Goal: Task Accomplishment & Management: Use online tool/utility

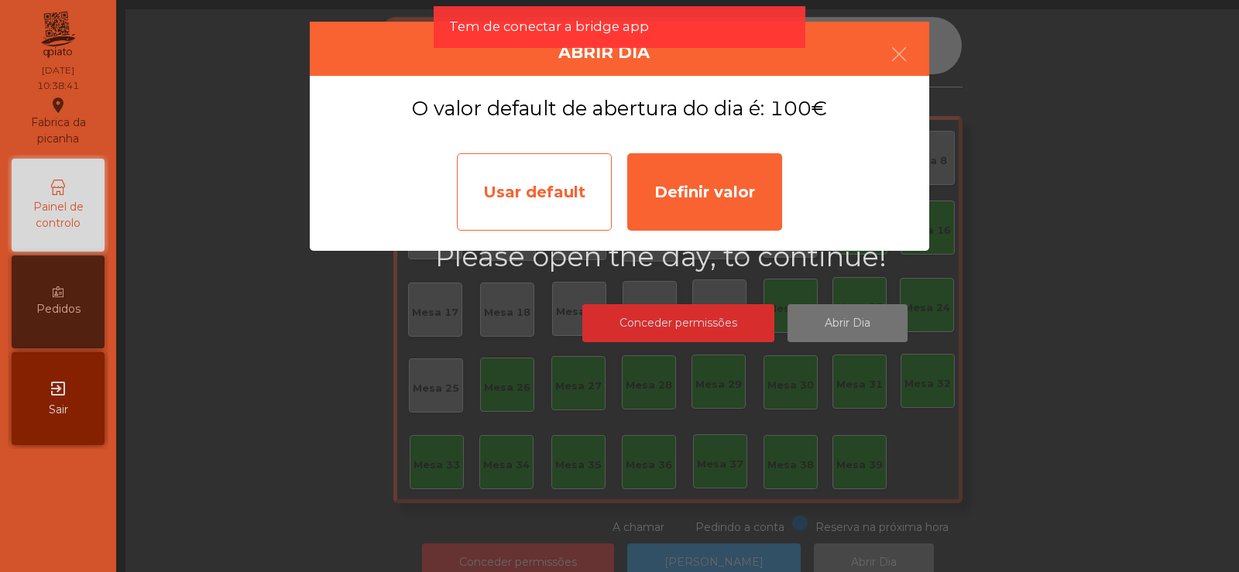
click at [582, 214] on div "Usar default" at bounding box center [534, 191] width 155 height 77
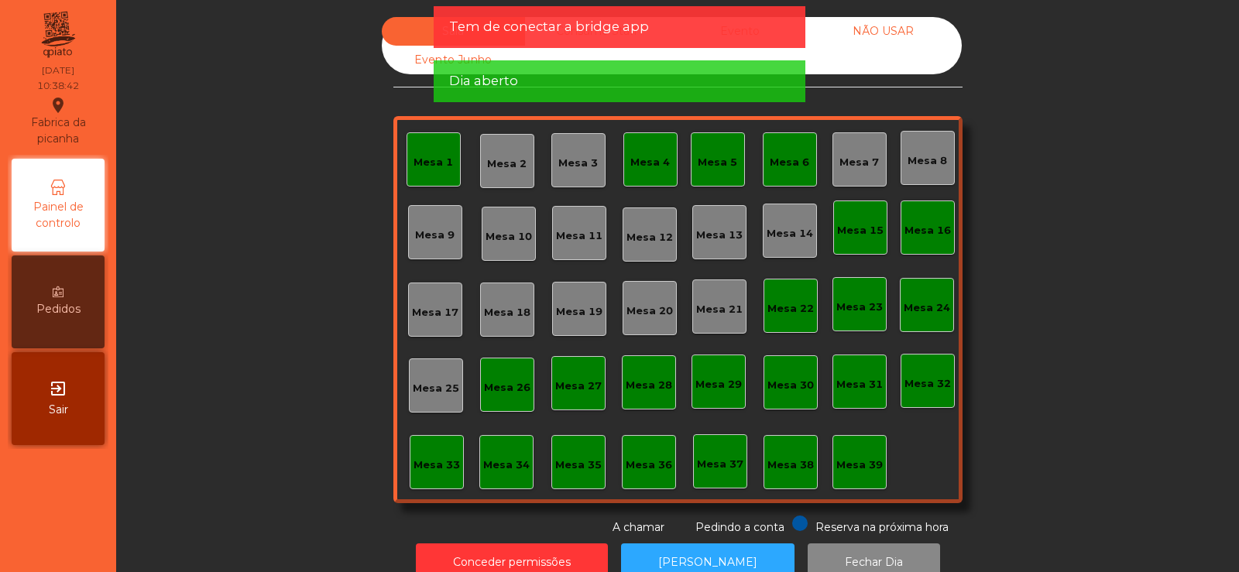
click at [449, 159] on div "Mesa 1" at bounding box center [433, 159] width 54 height 54
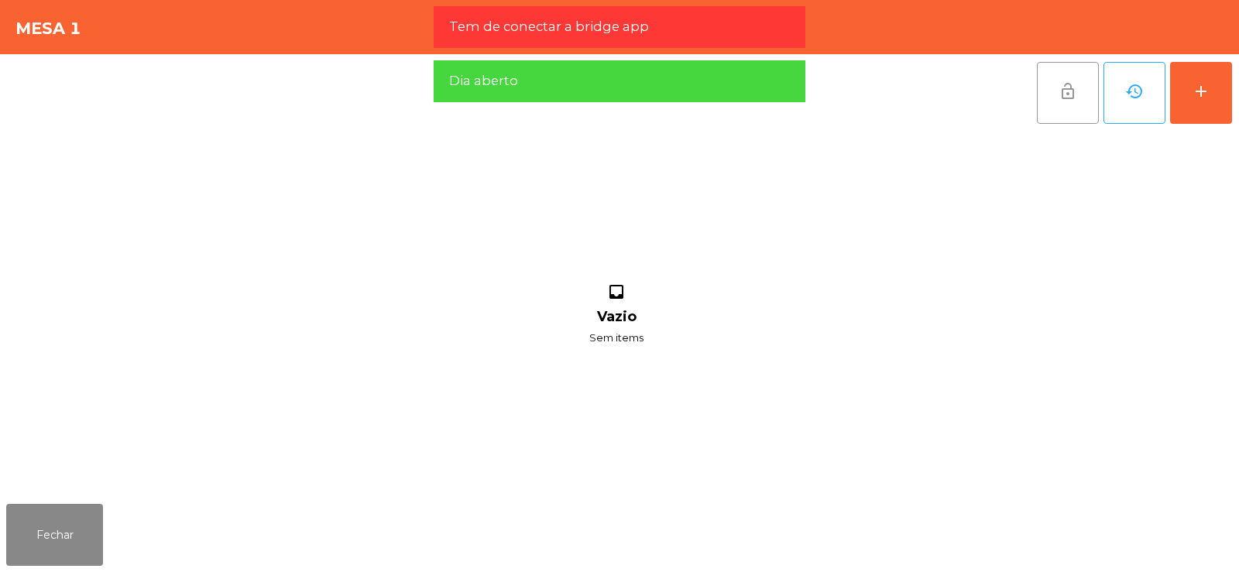
click at [1079, 106] on button "lock_open" at bounding box center [1068, 93] width 62 height 62
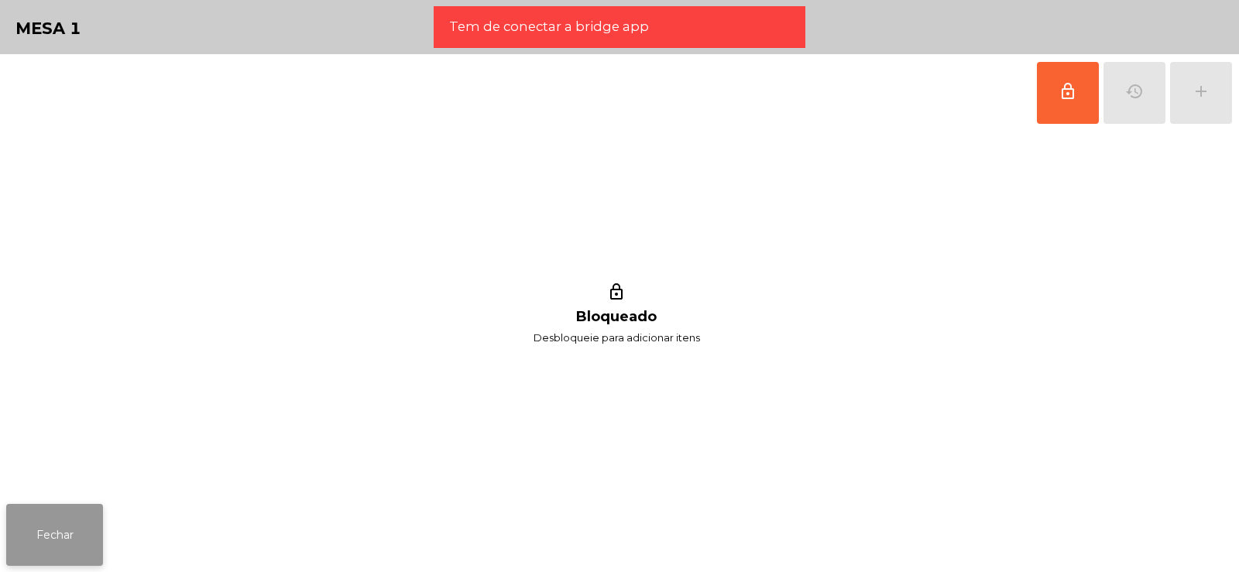
click at [63, 539] on button "Fechar" at bounding box center [54, 535] width 97 height 62
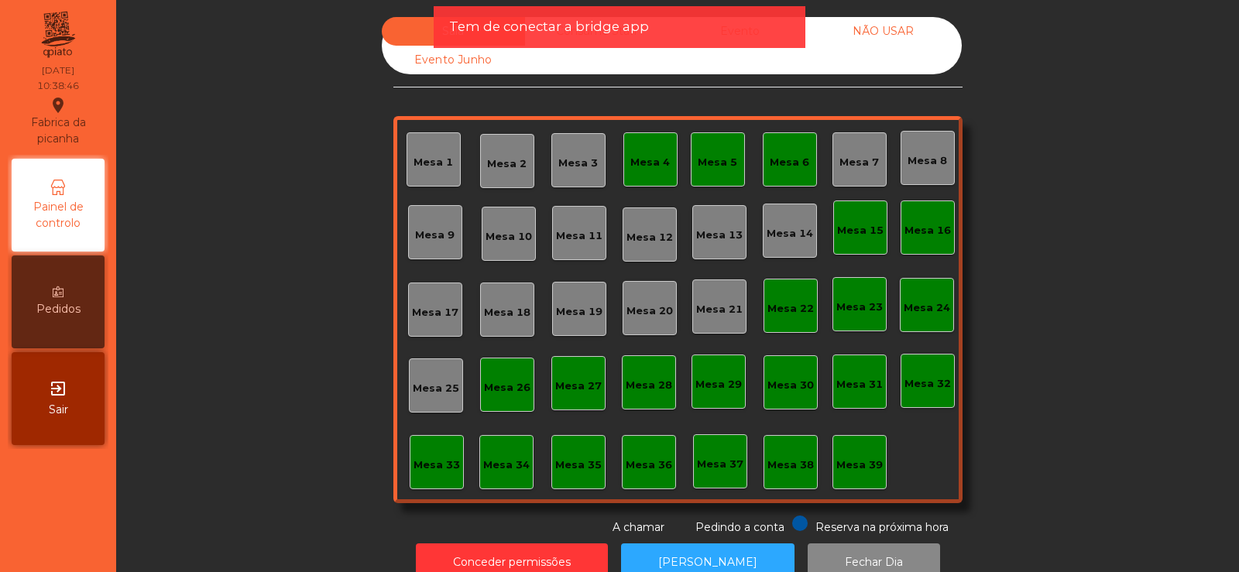
click at [655, 173] on div "Mesa 4" at bounding box center [650, 159] width 54 height 54
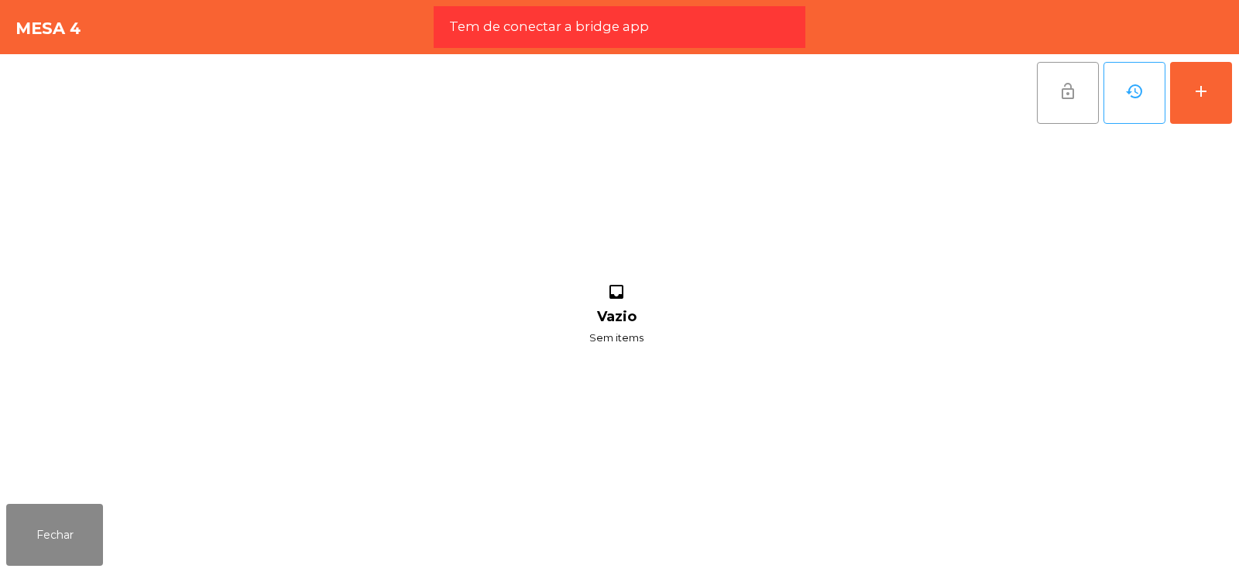
click at [1088, 105] on button "lock_open" at bounding box center [1068, 93] width 62 height 62
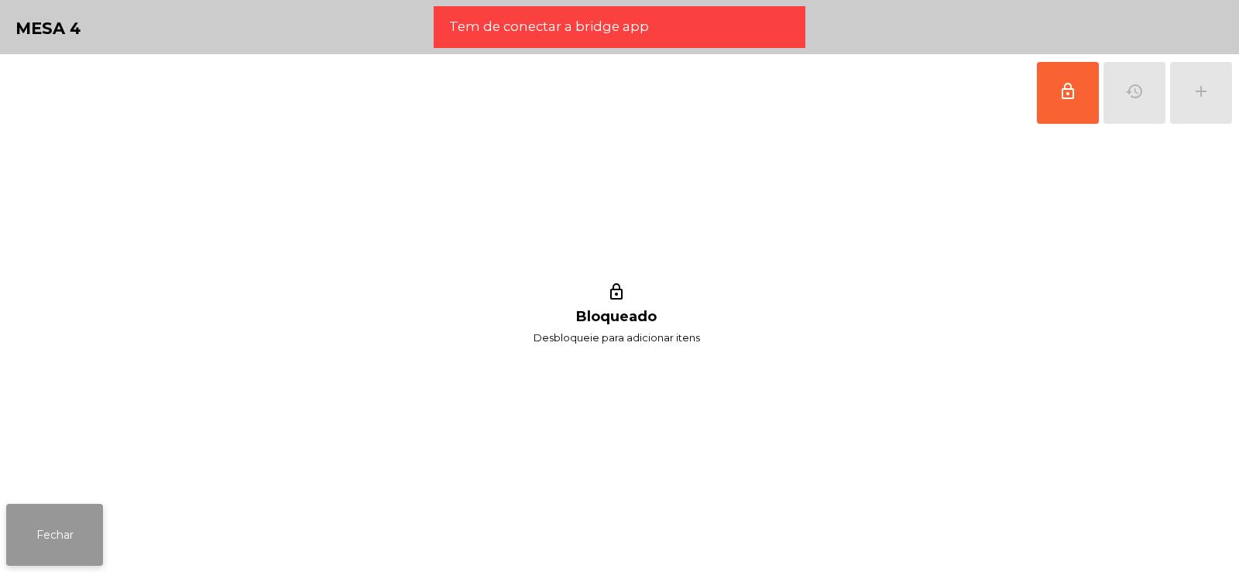
click at [69, 511] on button "Fechar" at bounding box center [54, 535] width 97 height 62
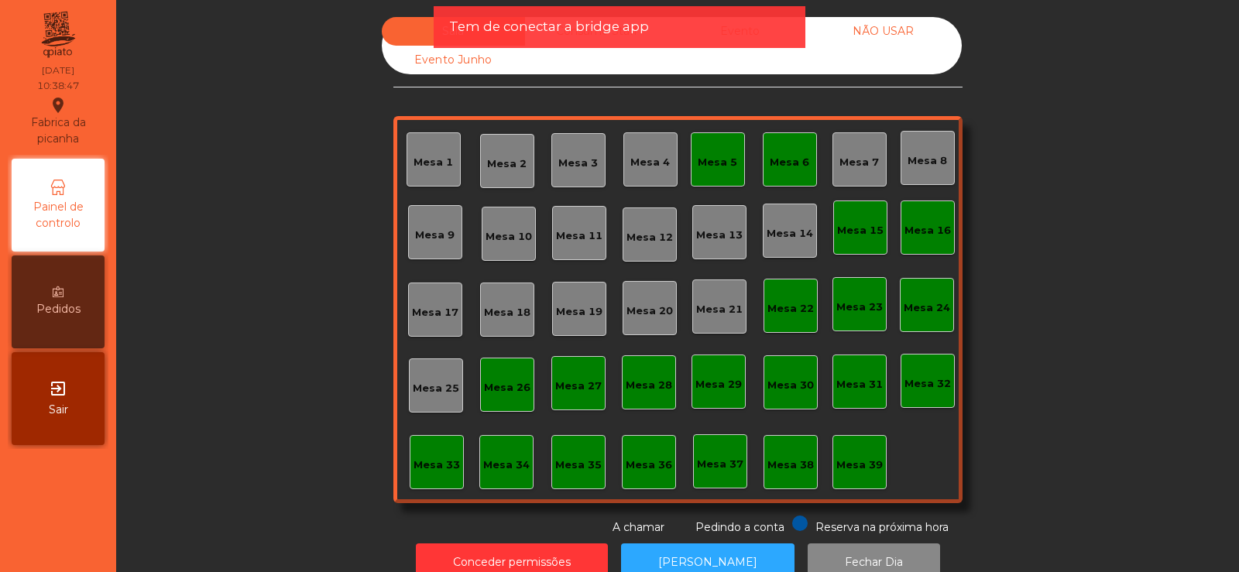
click at [725, 168] on div "Mesa 5" at bounding box center [716, 162] width 39 height 15
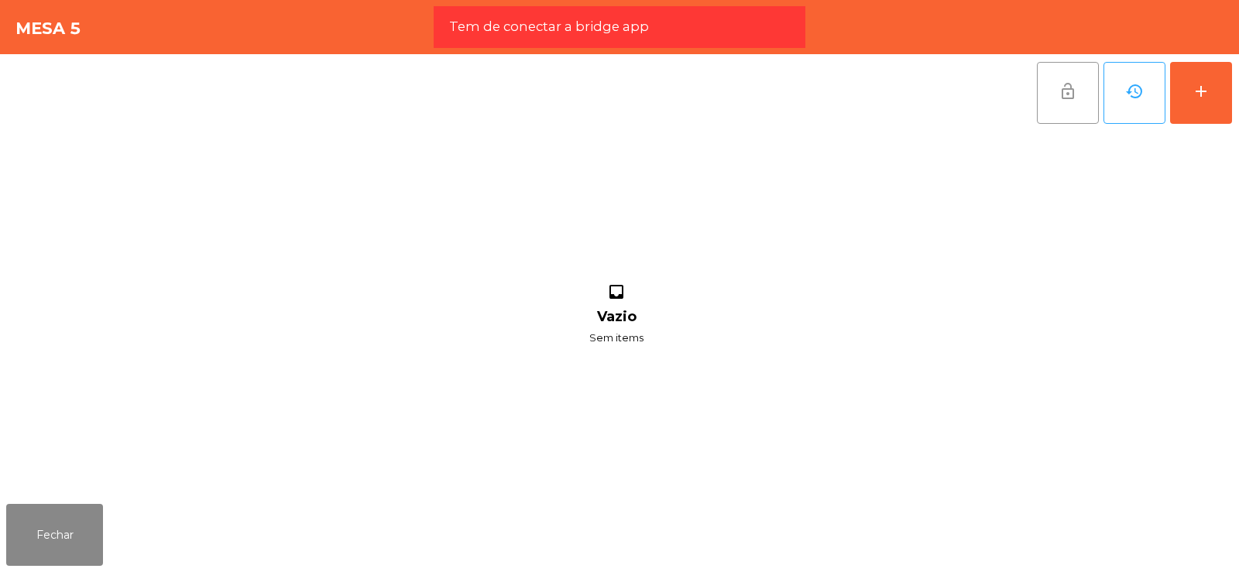
click at [1060, 94] on span "lock_open" at bounding box center [1067, 91] width 19 height 19
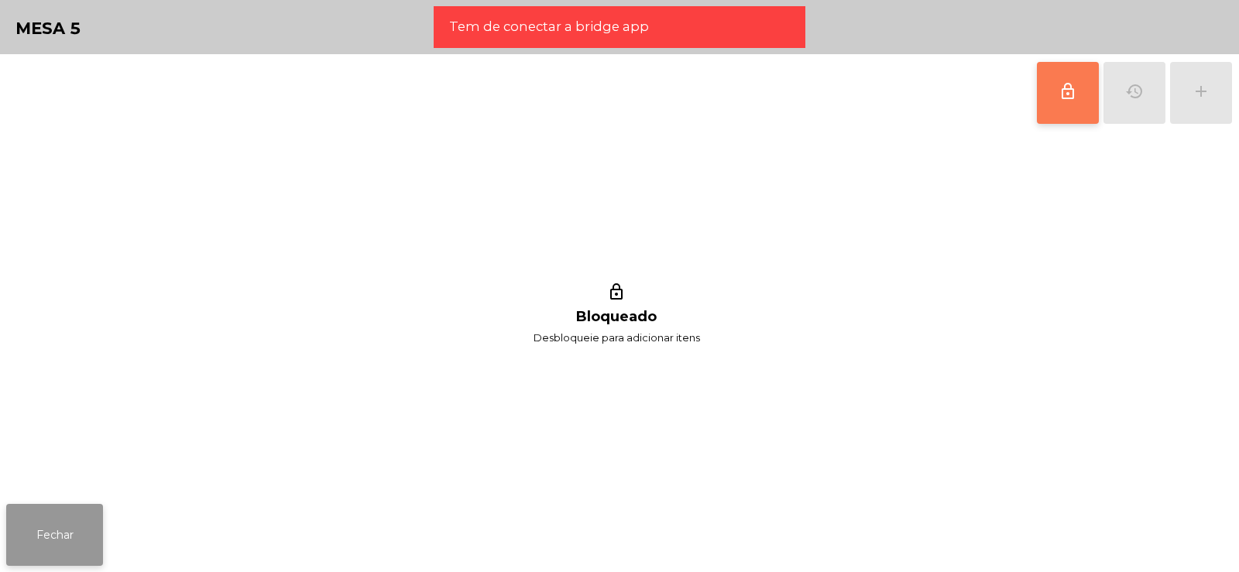
click at [61, 523] on button "Fechar" at bounding box center [54, 535] width 97 height 62
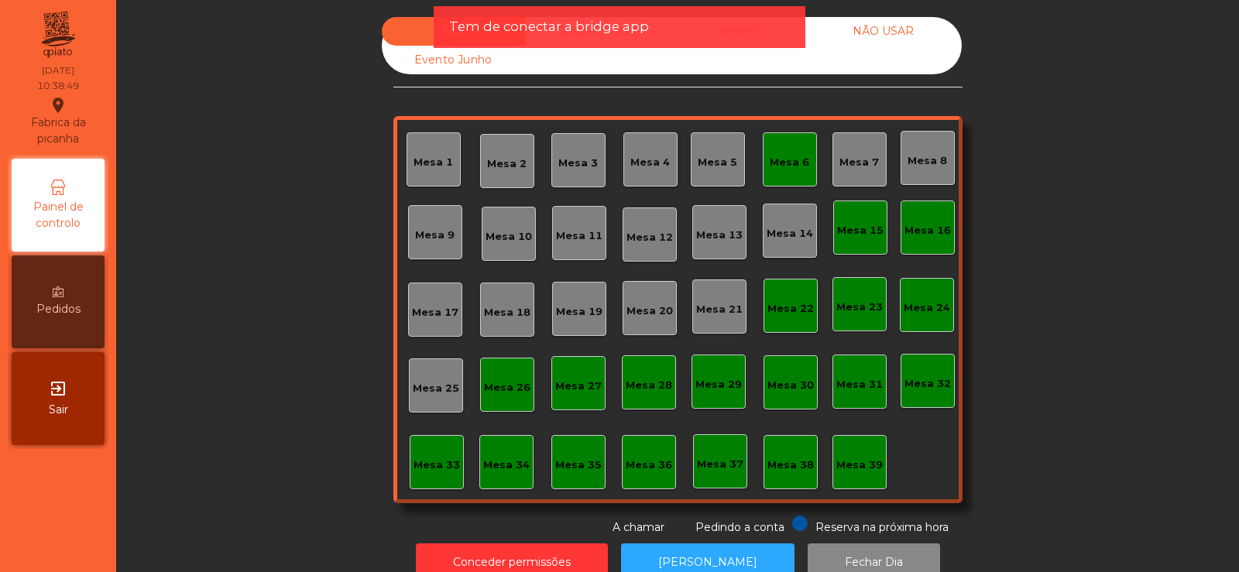
click at [784, 170] on div "Mesa 6" at bounding box center [790, 159] width 54 height 54
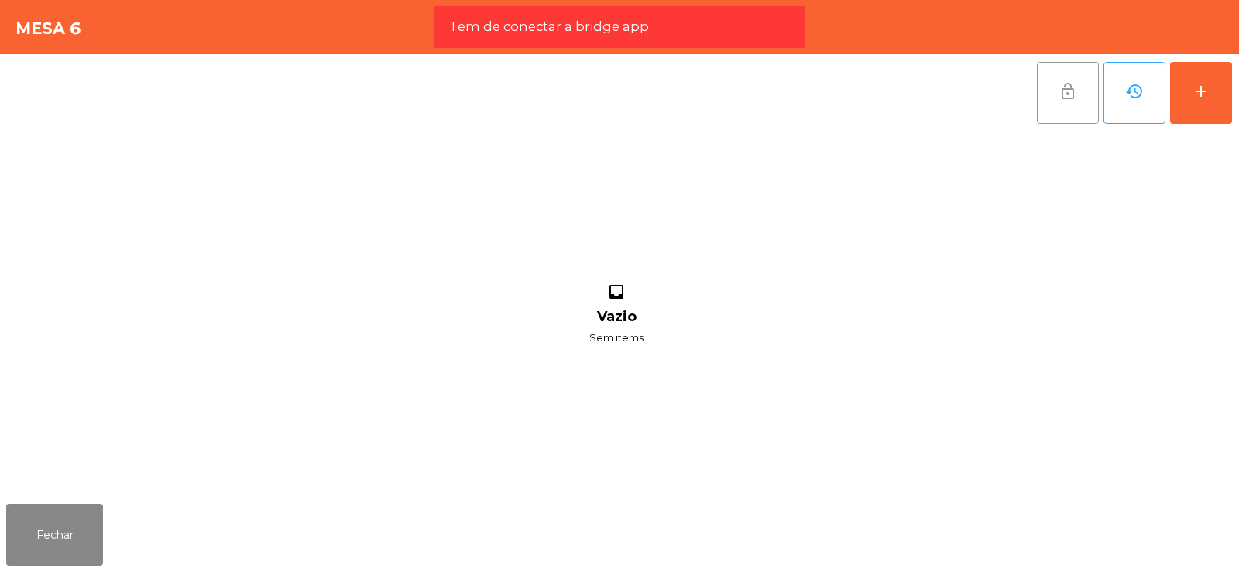
click at [1071, 99] on span "lock_open" at bounding box center [1067, 91] width 19 height 19
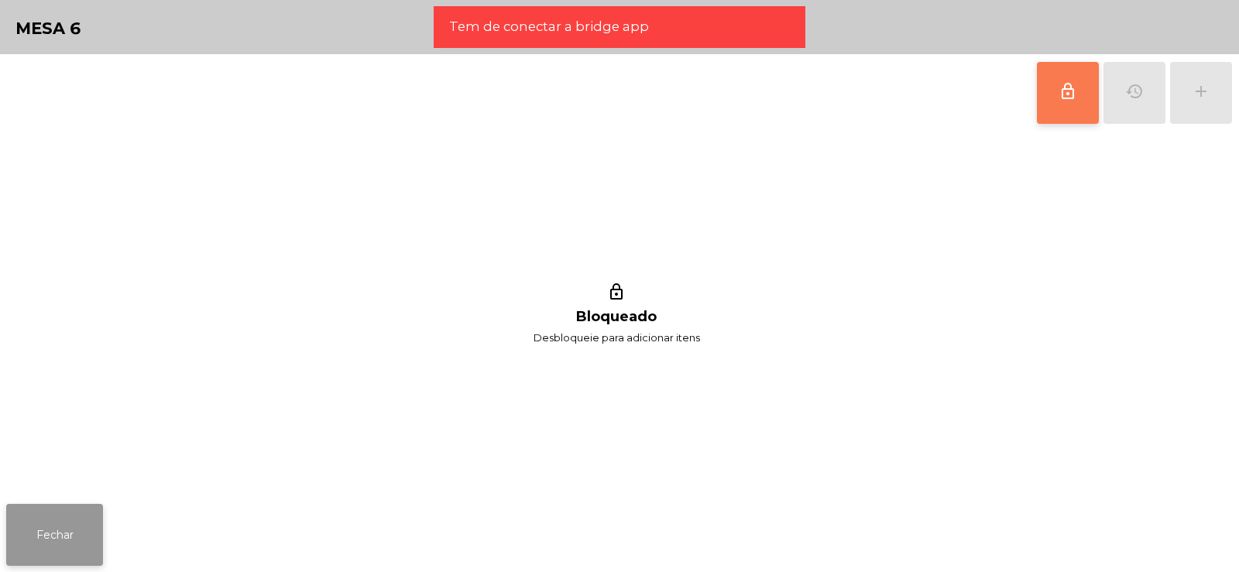
click at [94, 528] on button "Fechar" at bounding box center [54, 535] width 97 height 62
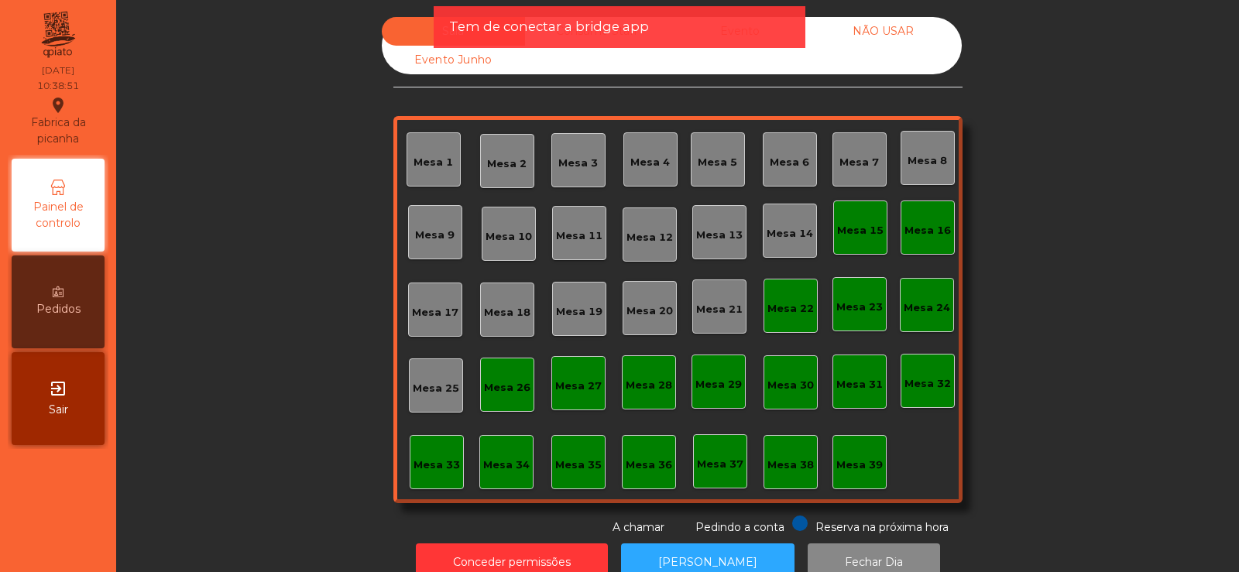
click at [924, 223] on div "Mesa 16" at bounding box center [927, 230] width 46 height 15
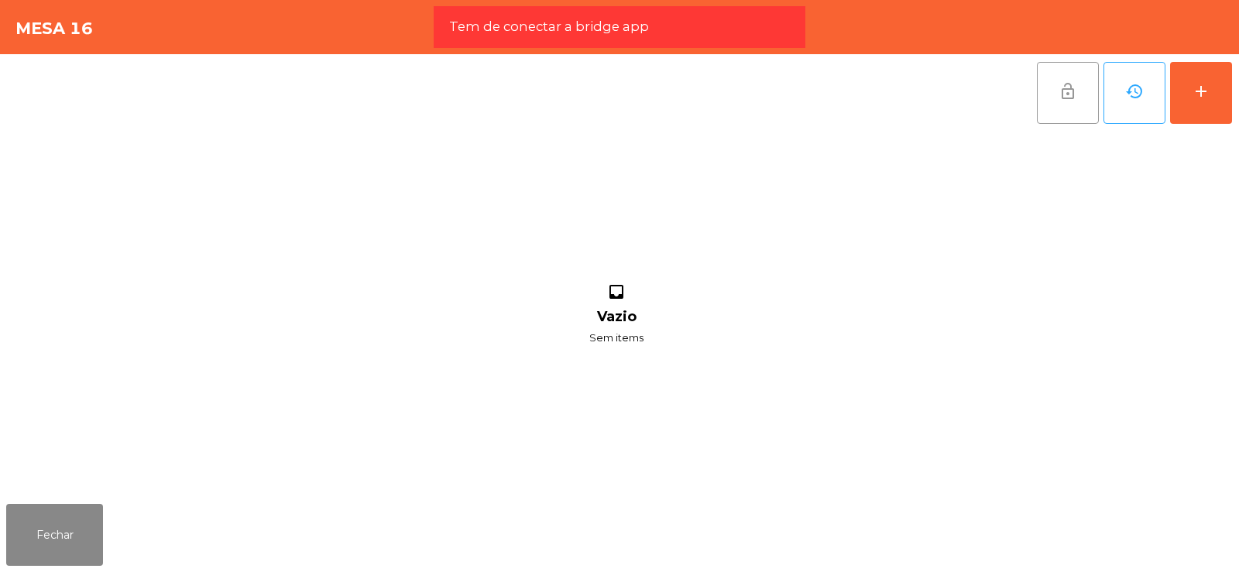
click at [1056, 95] on button "lock_open" at bounding box center [1068, 93] width 62 height 62
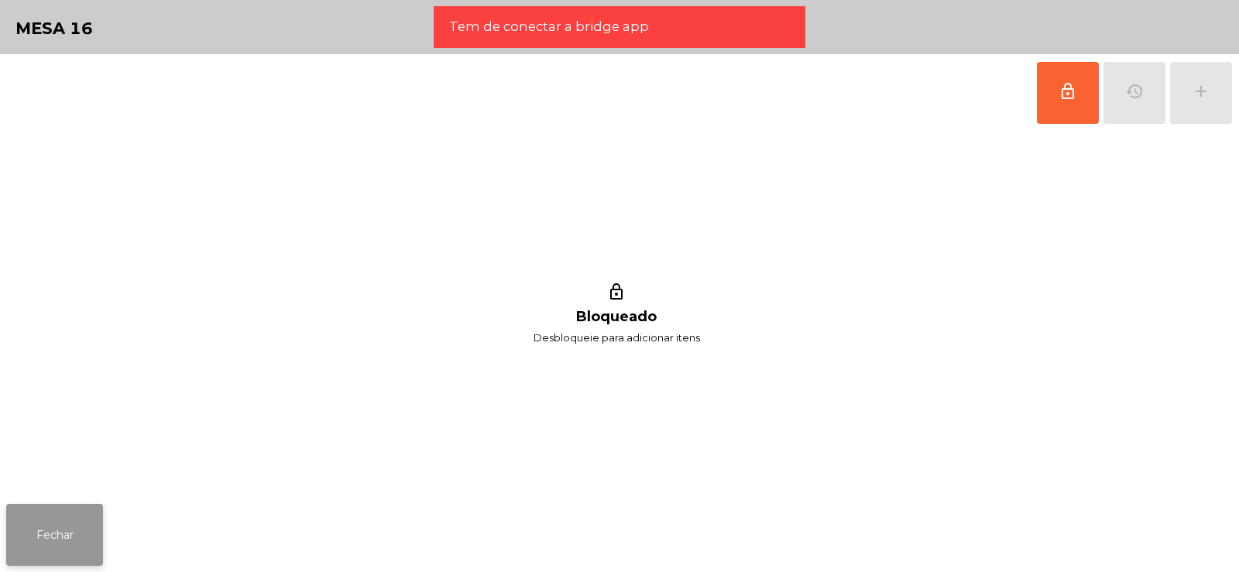
click at [91, 523] on button "Fechar" at bounding box center [54, 535] width 97 height 62
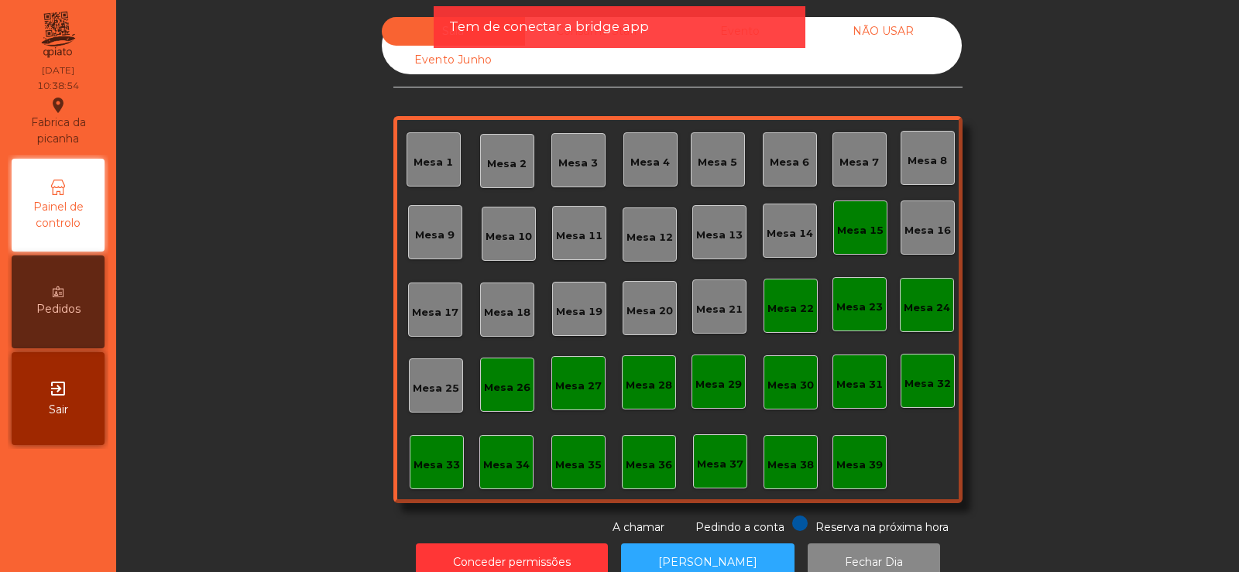
click at [873, 234] on div "Mesa 15" at bounding box center [860, 230] width 46 height 15
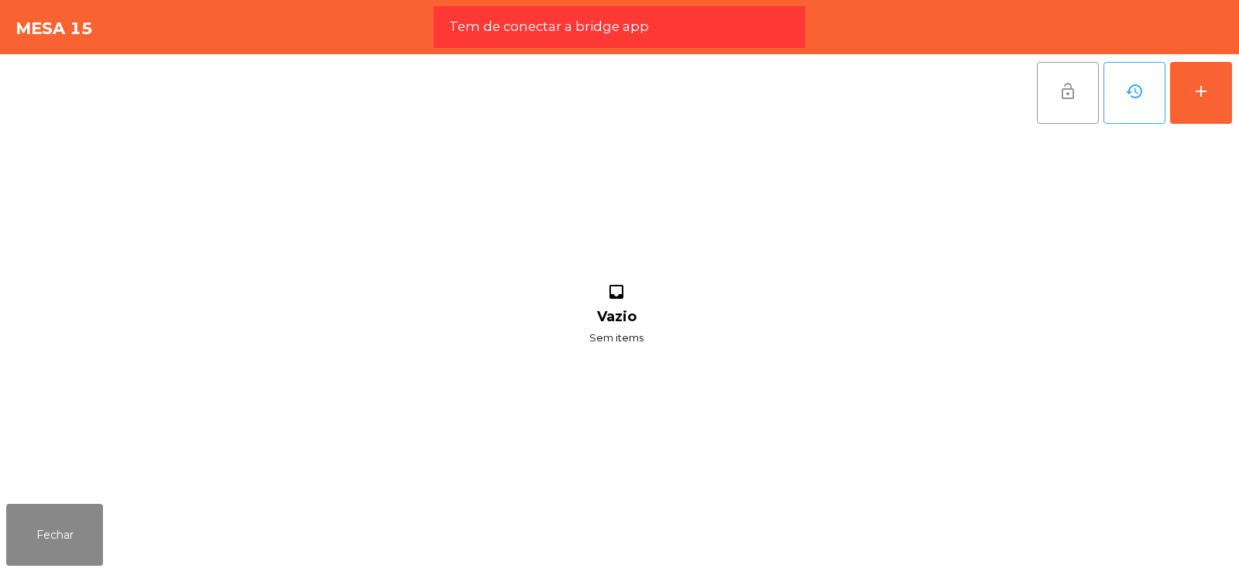
click at [1095, 104] on button "lock_open" at bounding box center [1068, 93] width 62 height 62
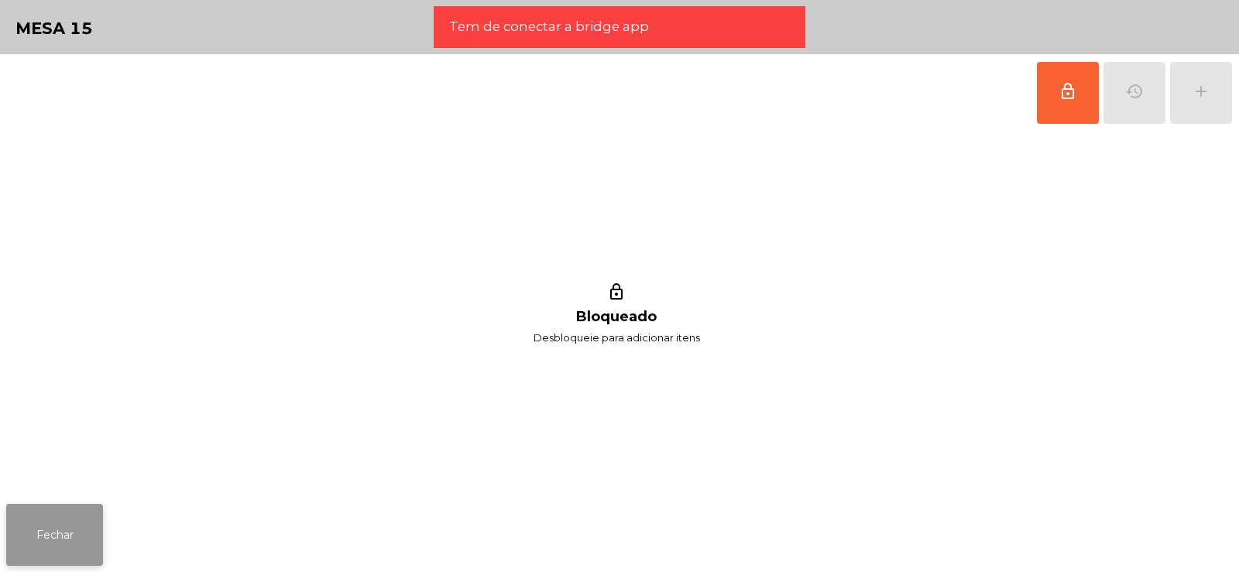
click at [94, 516] on button "Fechar" at bounding box center [54, 535] width 97 height 62
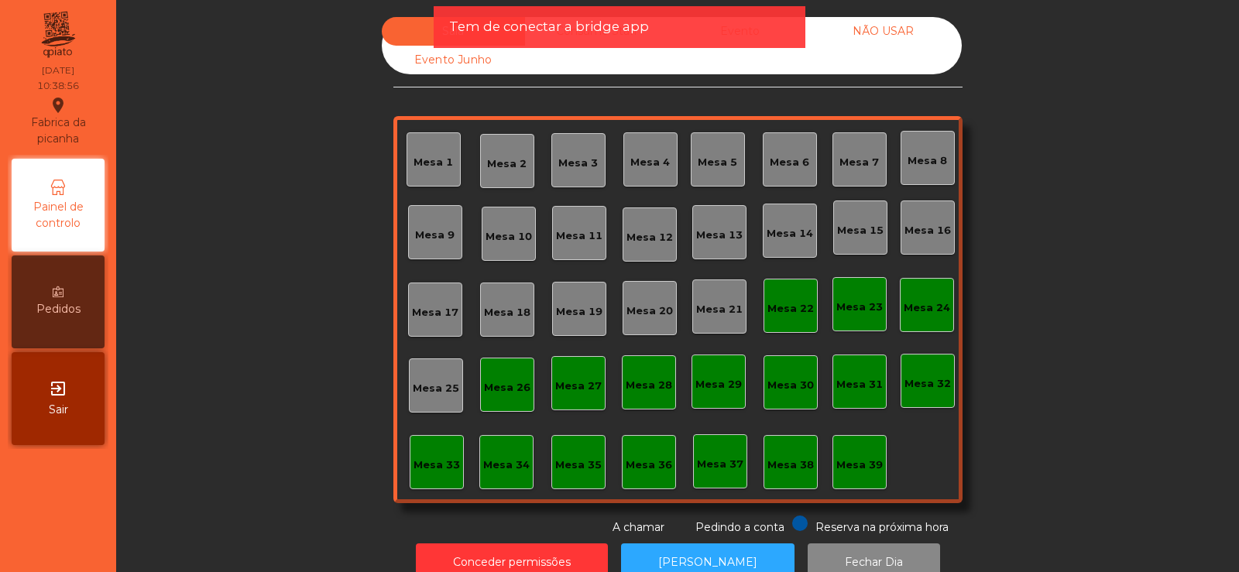
click at [525, 375] on div "Mesa 26" at bounding box center [507, 385] width 54 height 54
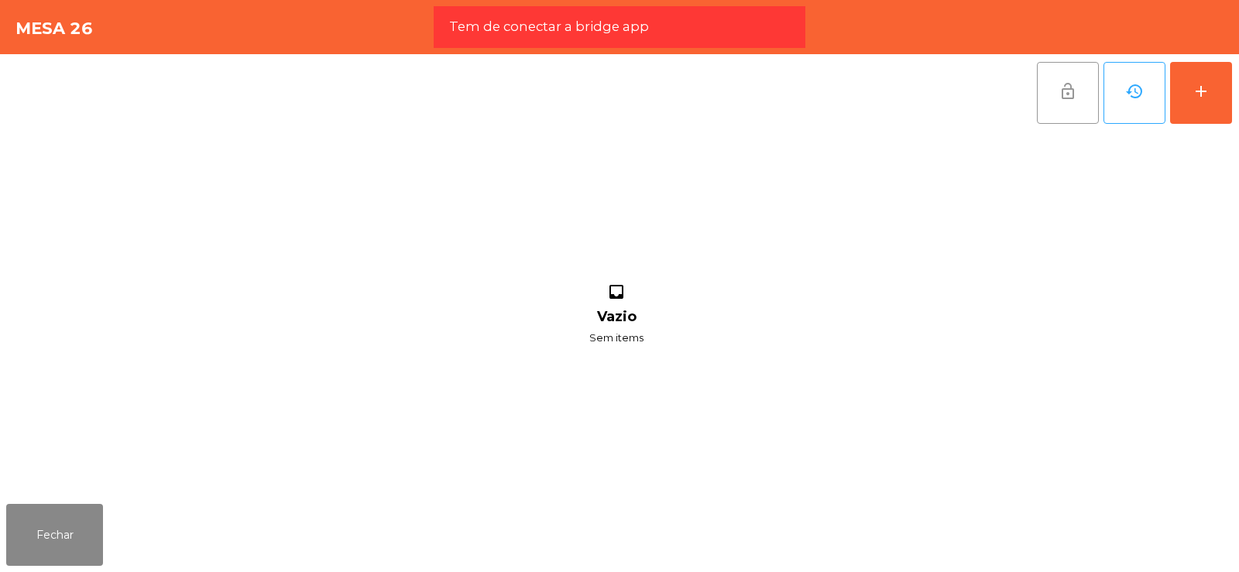
click at [1081, 100] on button "lock_open" at bounding box center [1068, 93] width 62 height 62
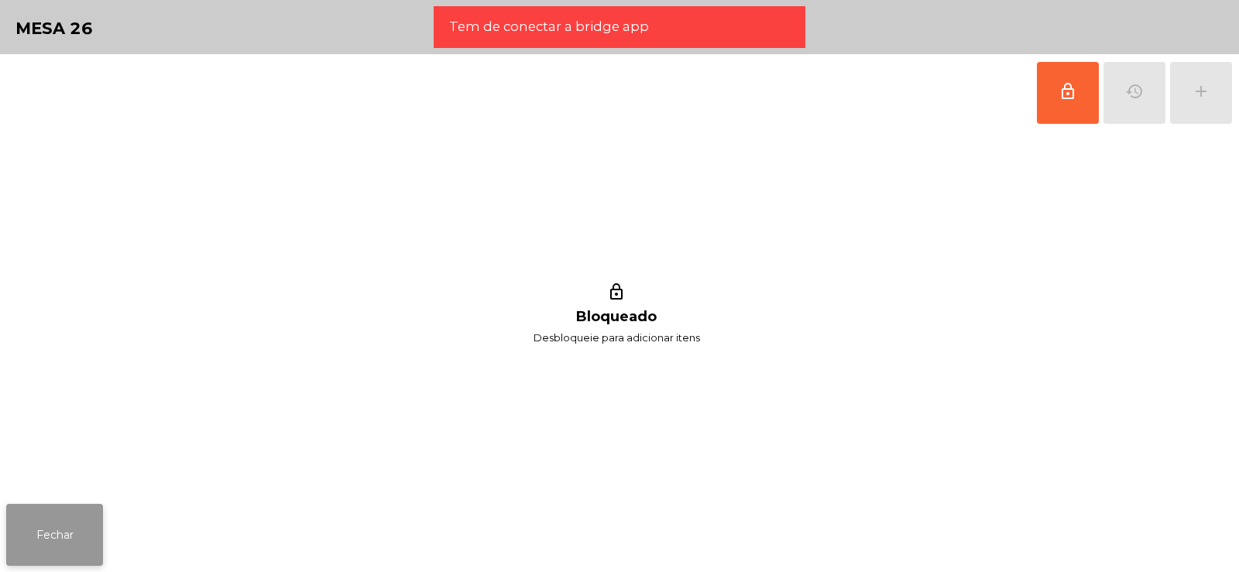
click at [78, 544] on button "Fechar" at bounding box center [54, 535] width 97 height 62
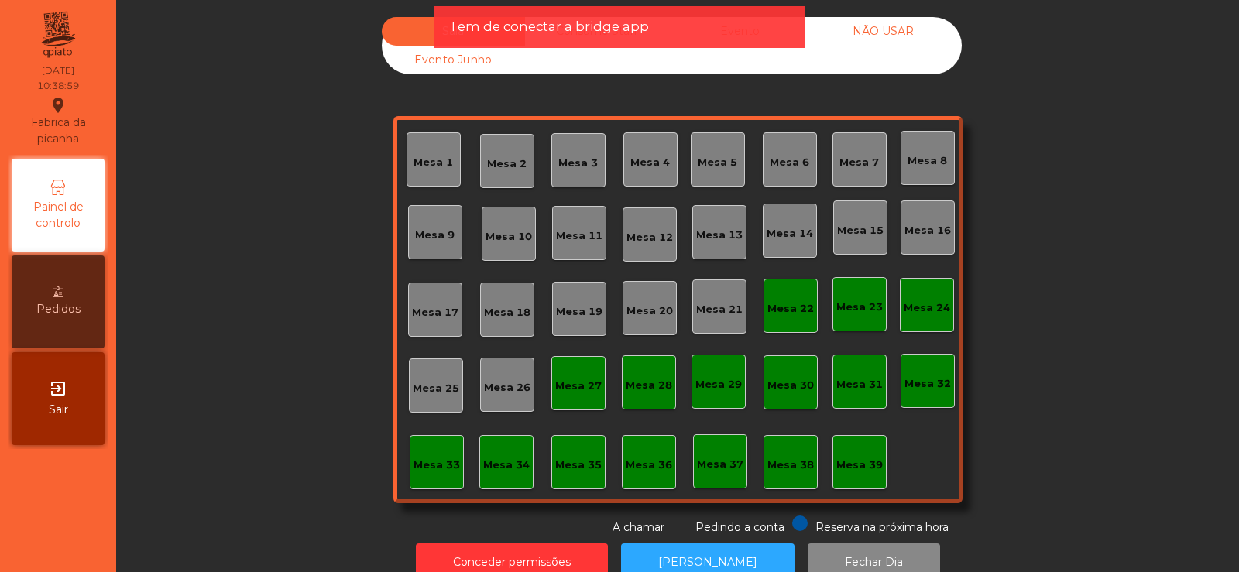
click at [581, 381] on div "Mesa 27" at bounding box center [578, 386] width 46 height 15
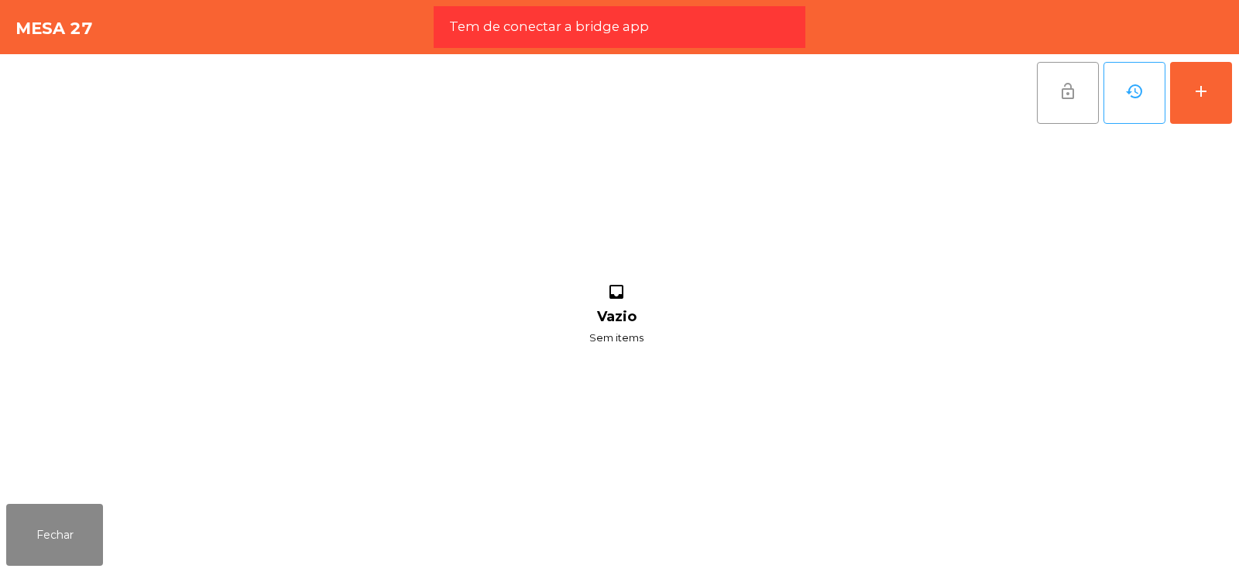
click at [1068, 111] on button "lock_open" at bounding box center [1068, 93] width 62 height 62
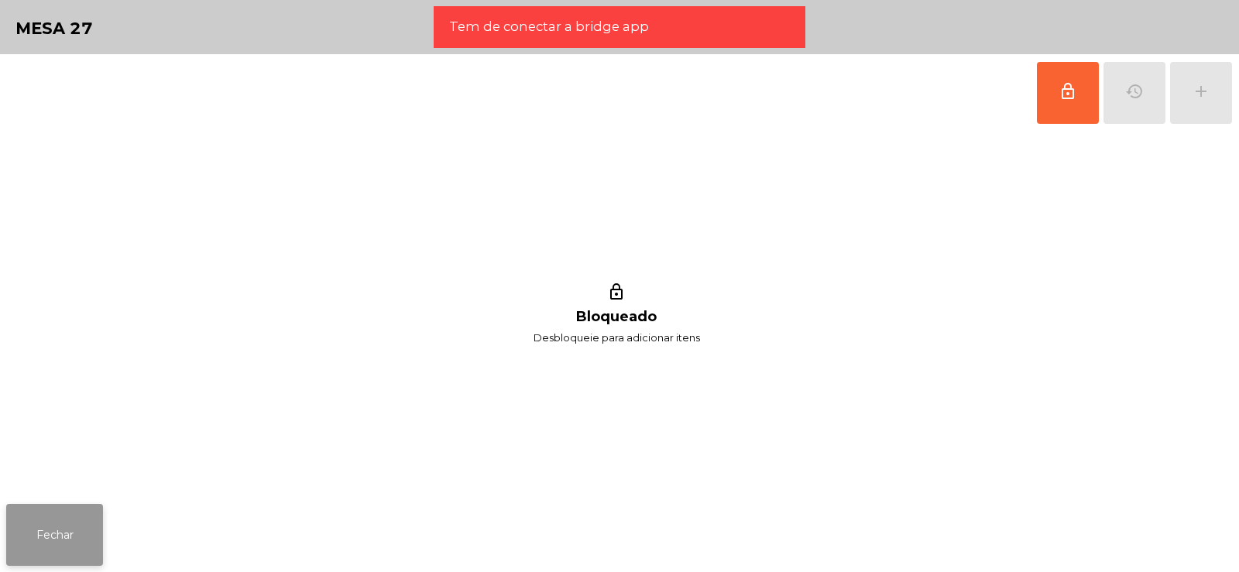
click at [84, 519] on button "Fechar" at bounding box center [54, 535] width 97 height 62
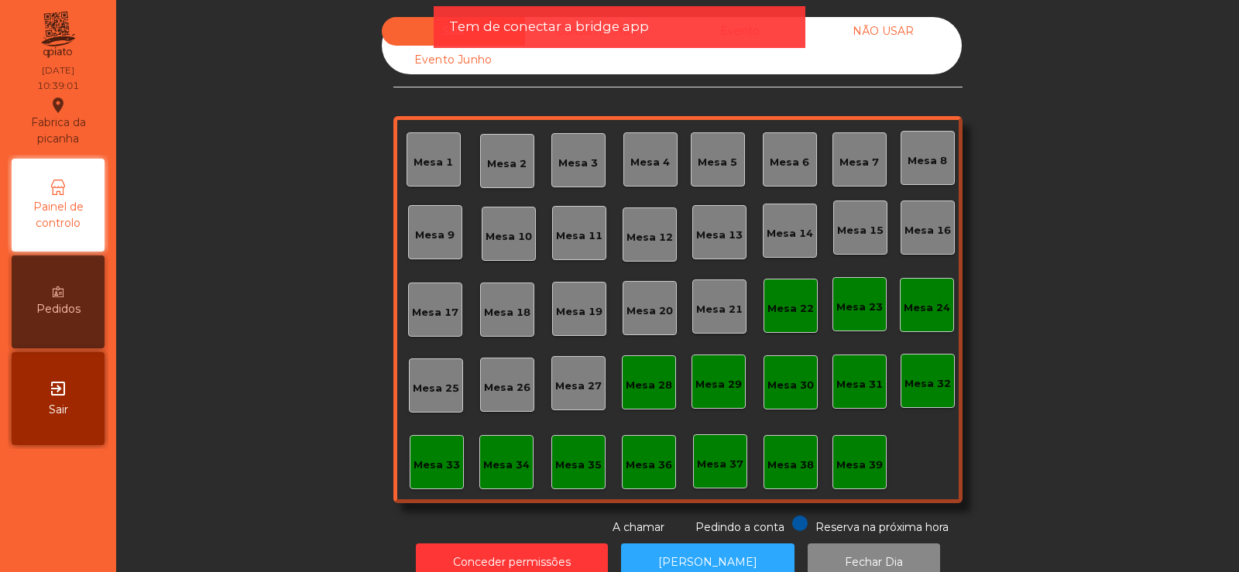
click at [804, 310] on div "Mesa 22" at bounding box center [790, 308] width 46 height 15
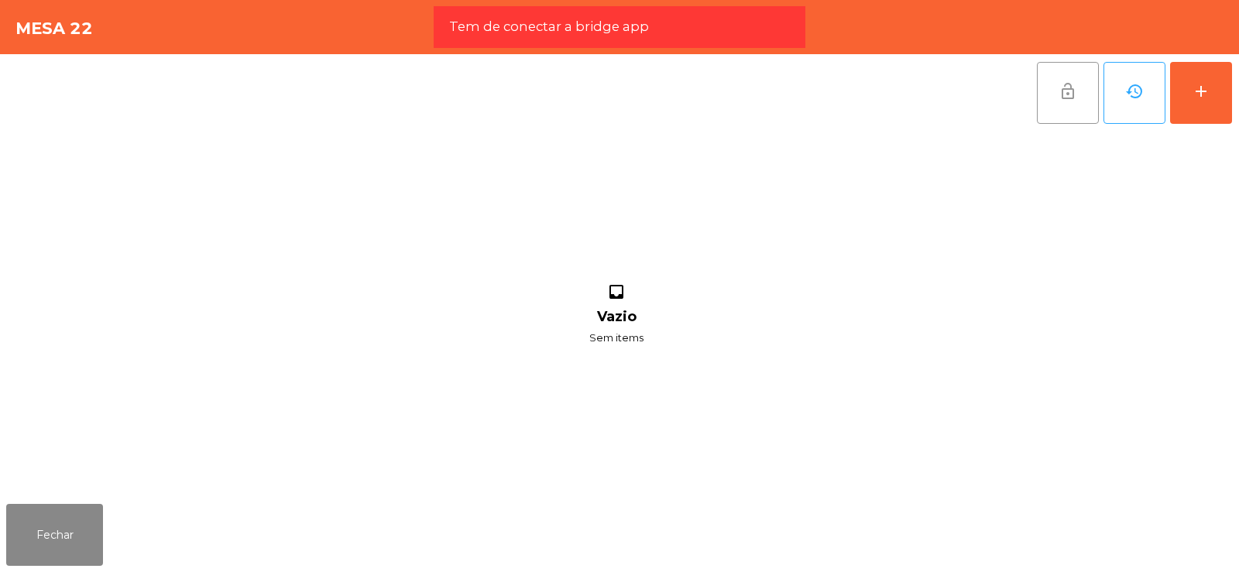
click at [1083, 103] on button "lock_open" at bounding box center [1068, 93] width 62 height 62
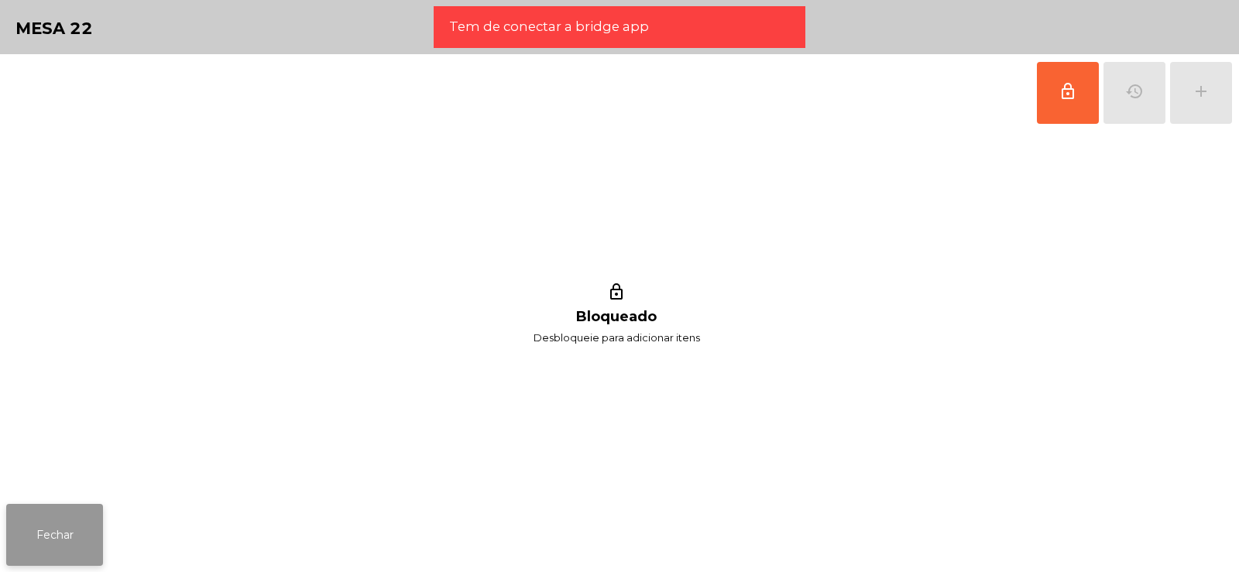
click at [94, 529] on button "Fechar" at bounding box center [54, 535] width 97 height 62
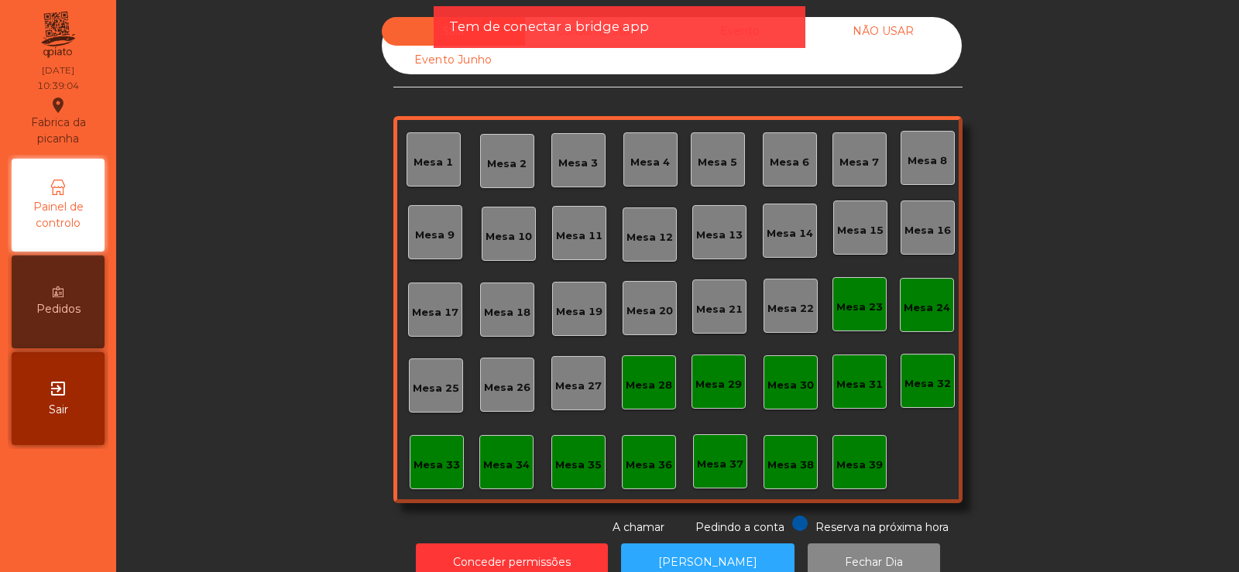
click at [874, 317] on div "Mesa 23" at bounding box center [859, 304] width 54 height 54
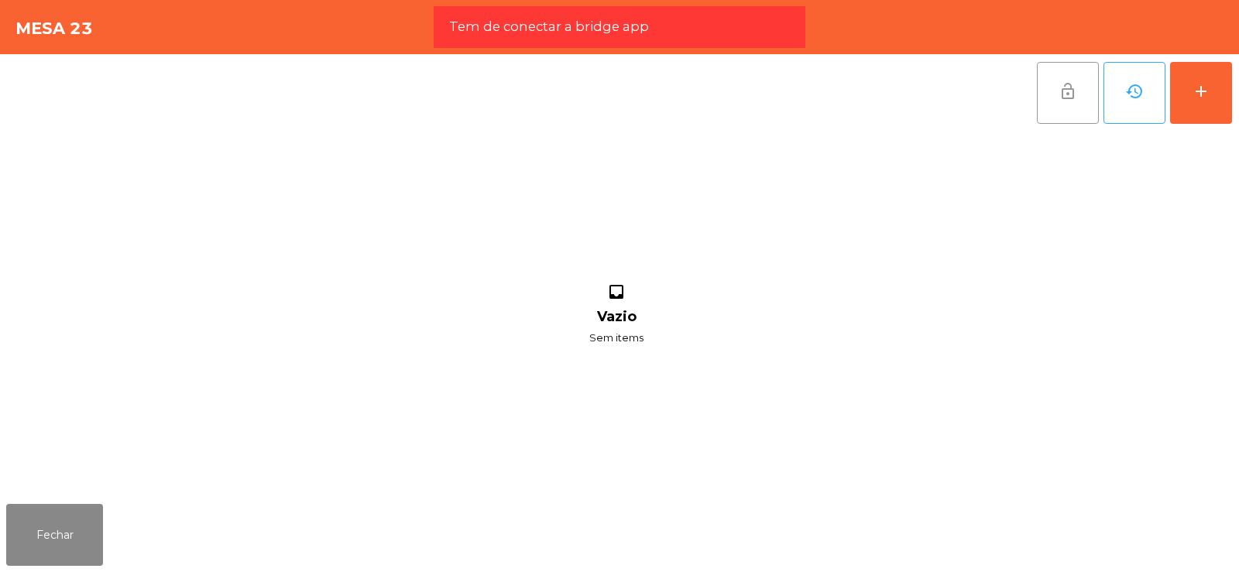
click at [1067, 109] on button "lock_open" at bounding box center [1068, 93] width 62 height 62
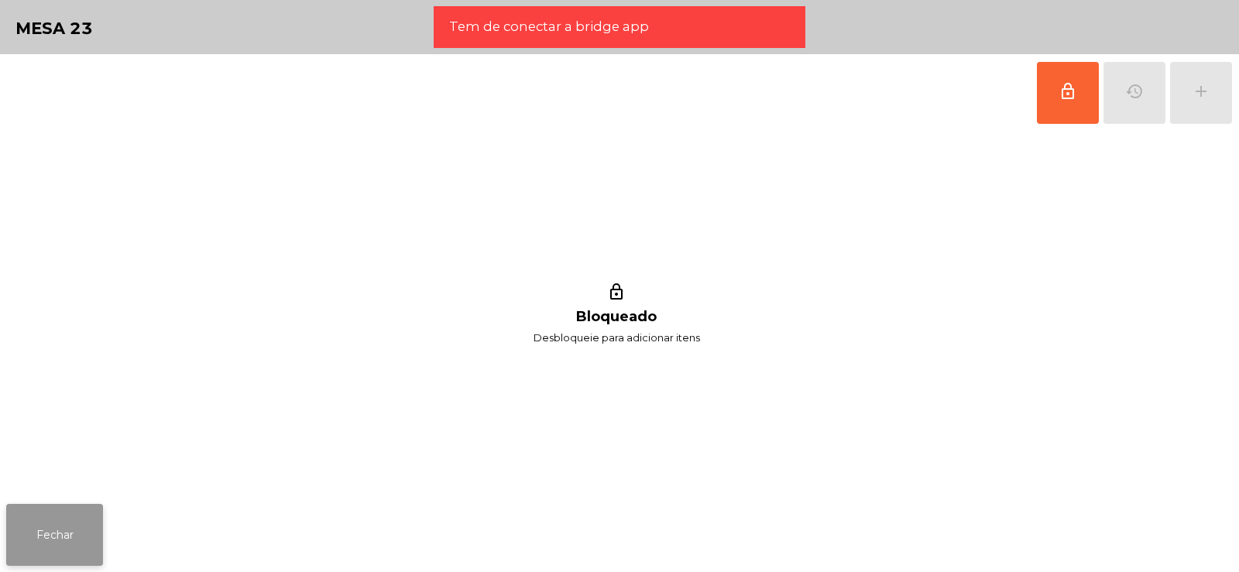
click at [81, 542] on button "Fechar" at bounding box center [54, 535] width 97 height 62
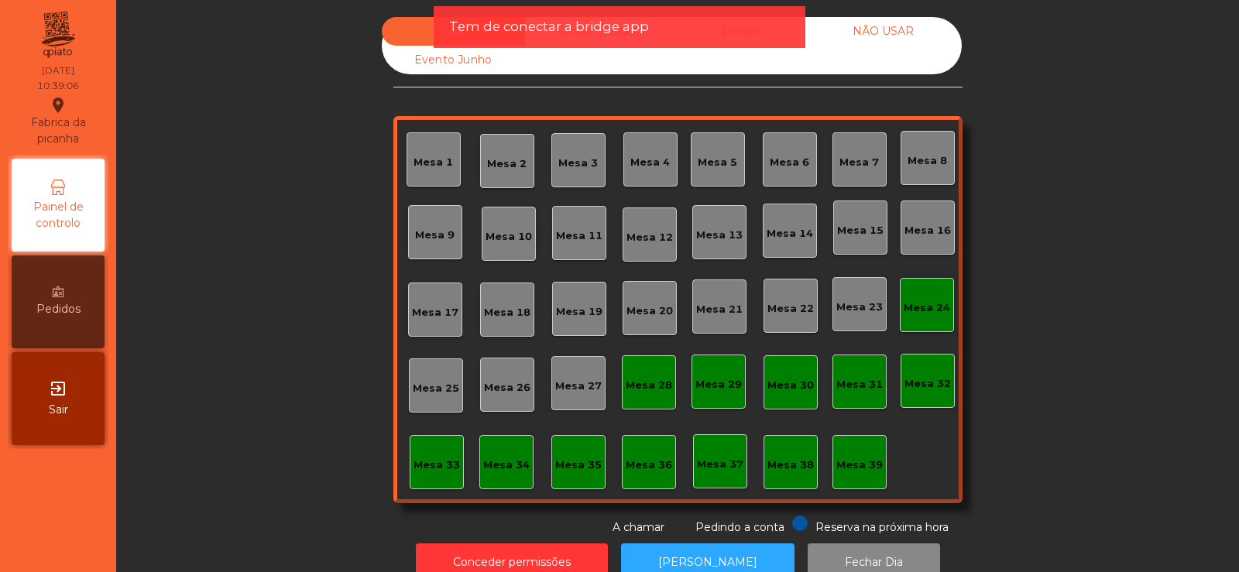
click at [924, 296] on div "Mesa 24" at bounding box center [926, 305] width 46 height 22
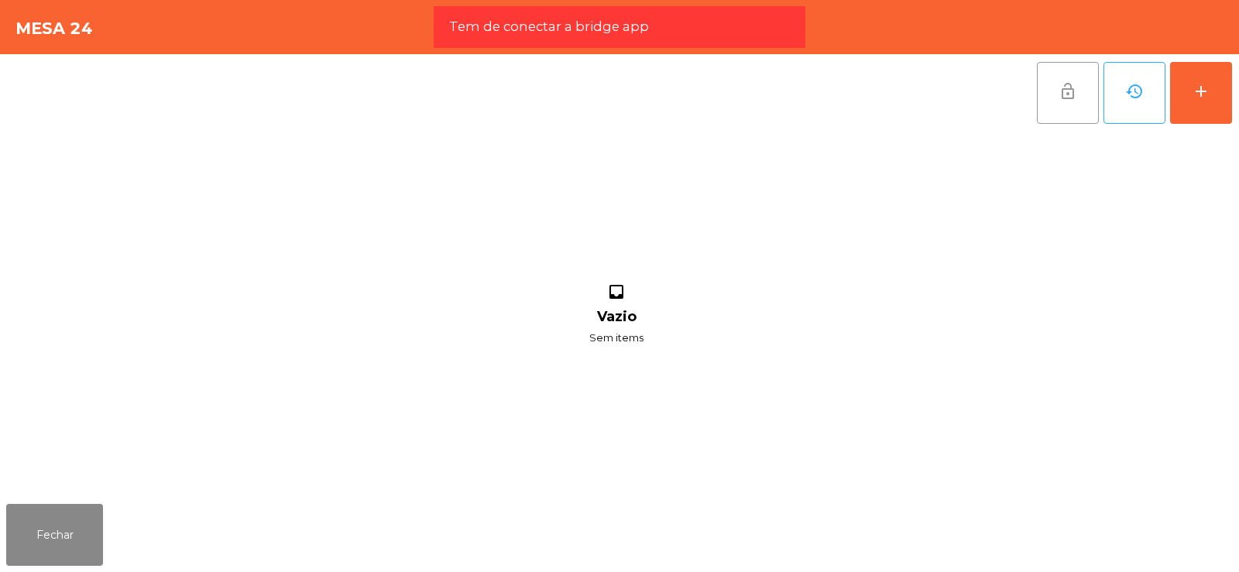
click at [1070, 105] on button "lock_open" at bounding box center [1068, 93] width 62 height 62
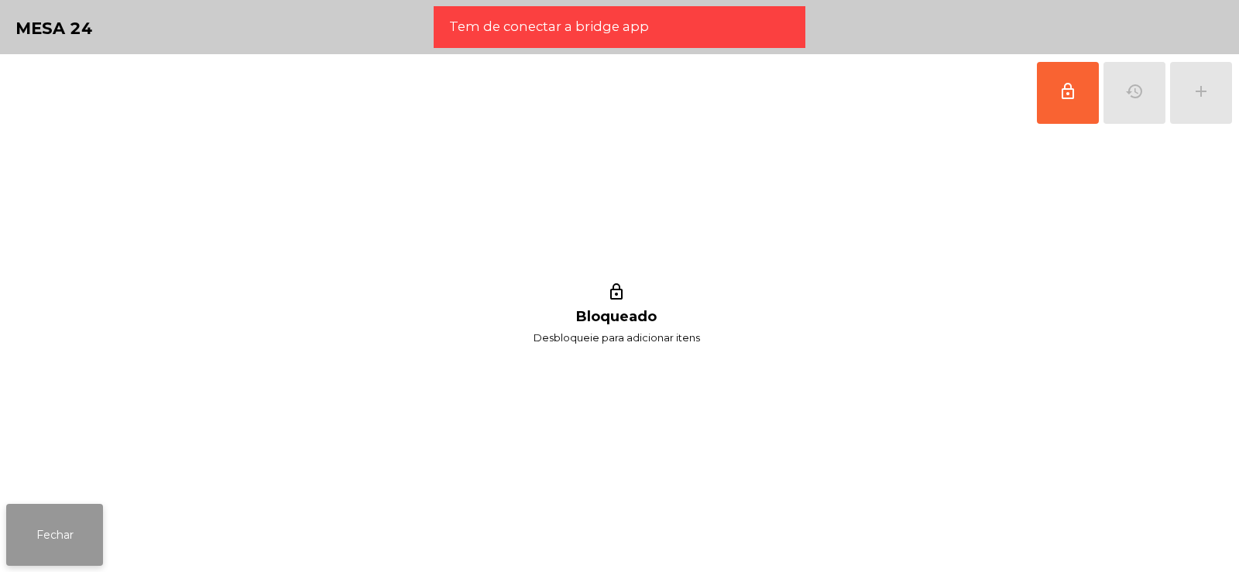
click at [81, 520] on button "Fechar" at bounding box center [54, 535] width 97 height 62
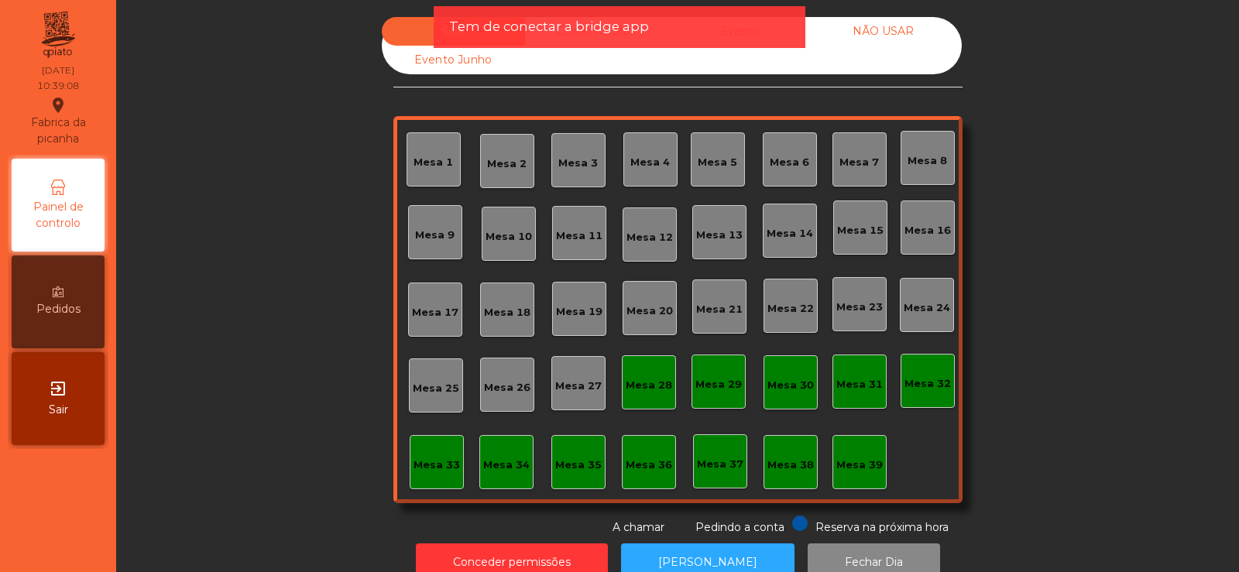
click at [862, 252] on div "Mesa 15" at bounding box center [860, 227] width 54 height 54
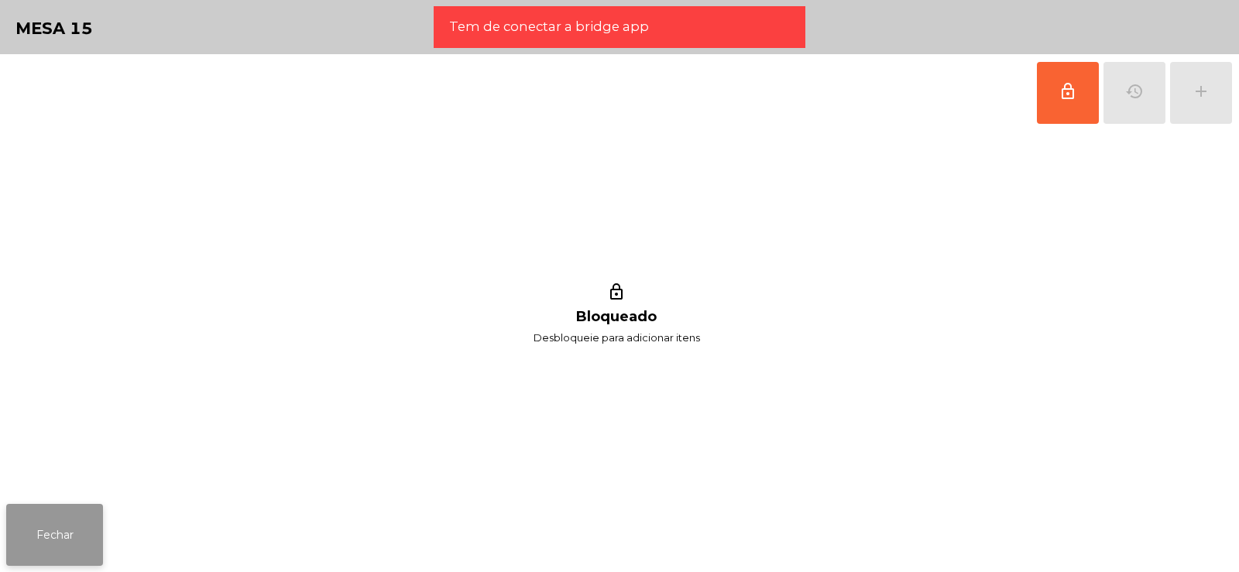
click at [96, 520] on button "Fechar" at bounding box center [54, 535] width 97 height 62
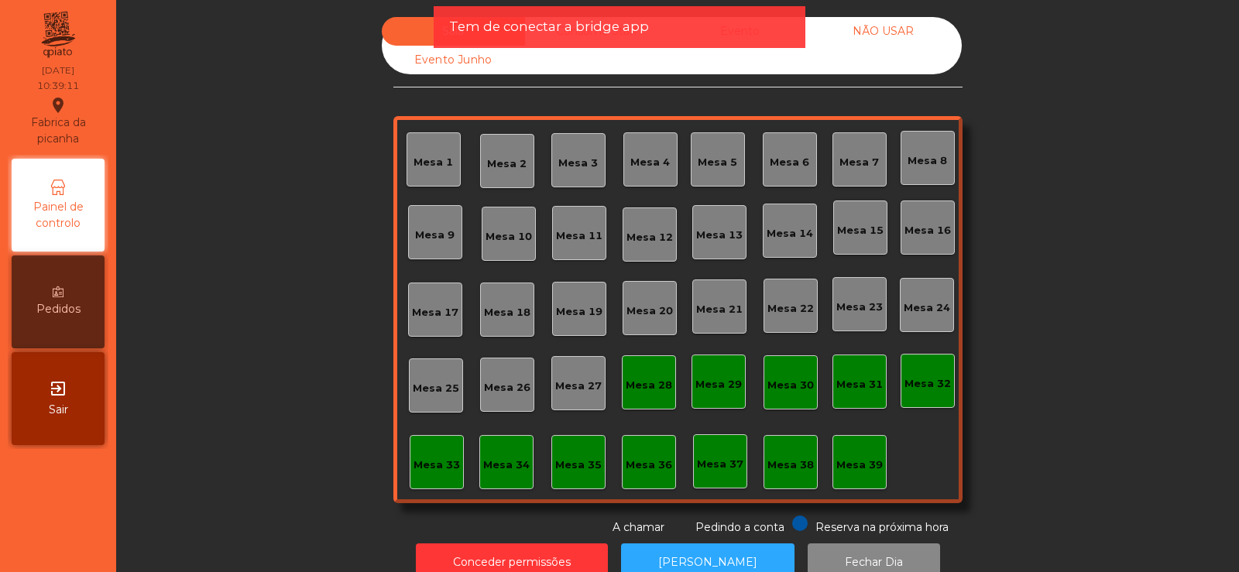
click at [892, 36] on div "NÃO USAR" at bounding box center [882, 31] width 143 height 29
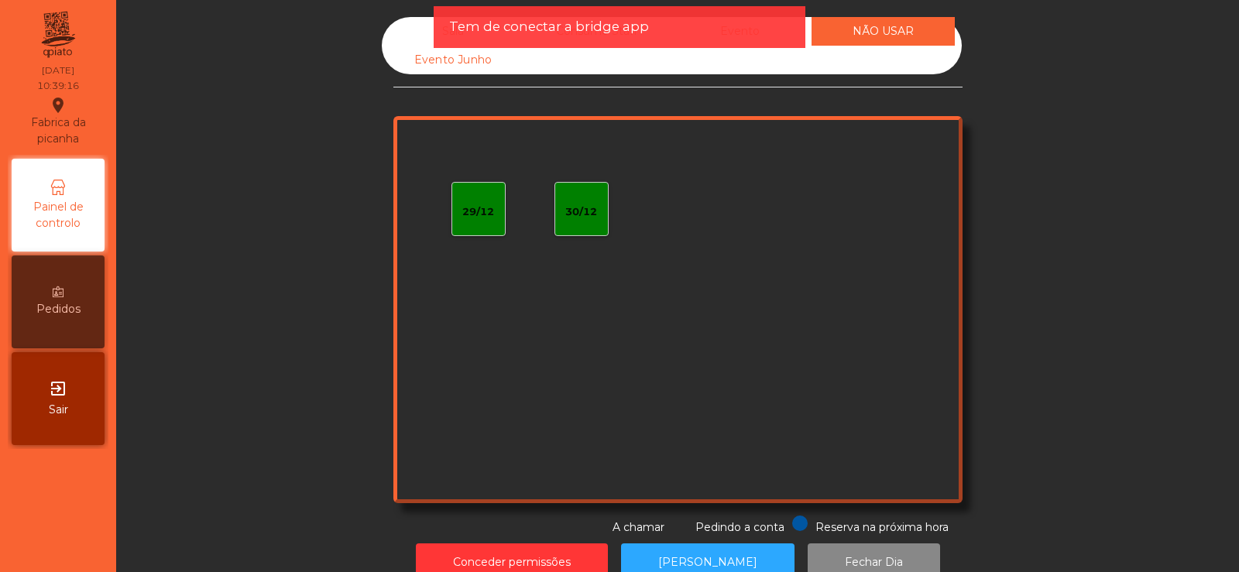
click at [413, 29] on div "Sala" at bounding box center [453, 31] width 143 height 29
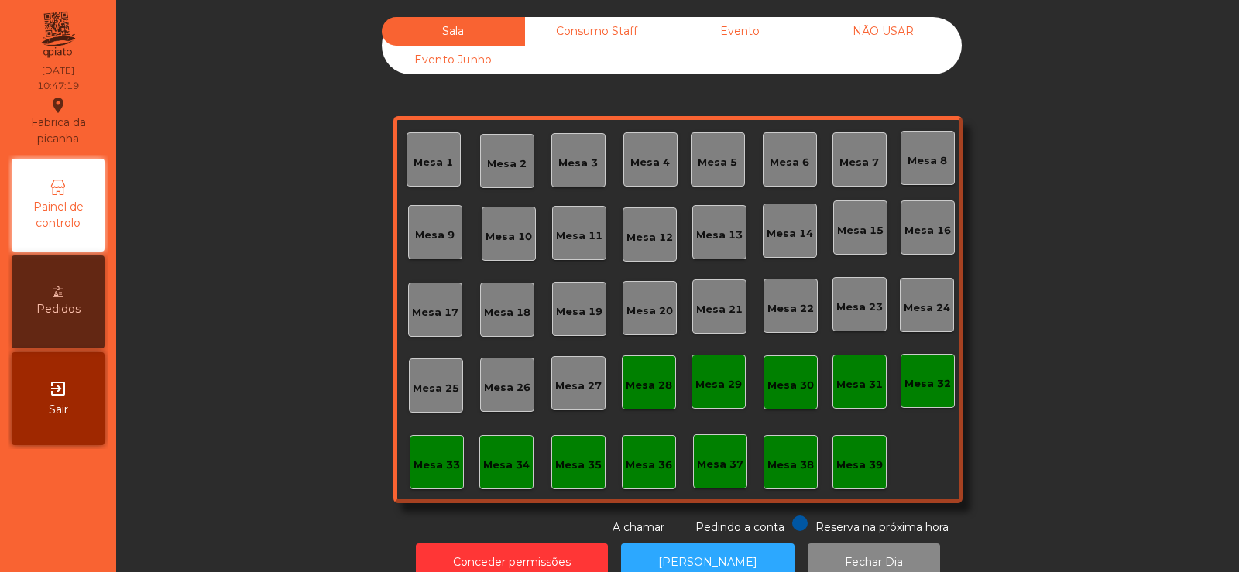
click at [908, 363] on div "Mesa 32" at bounding box center [927, 381] width 54 height 54
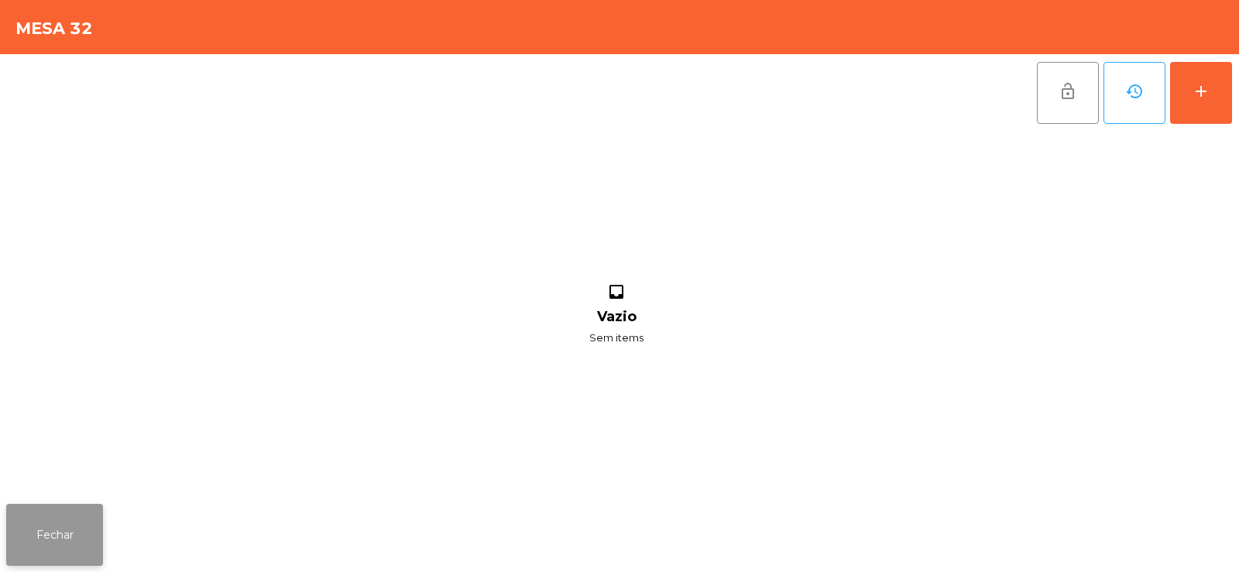
click at [88, 547] on button "Fechar" at bounding box center [54, 535] width 97 height 62
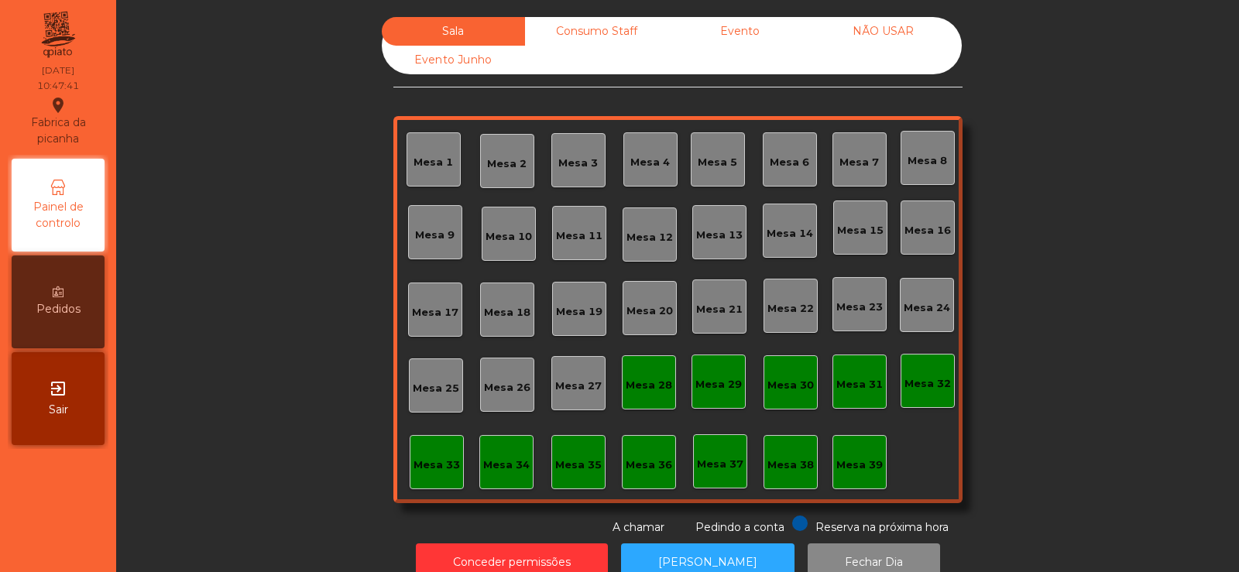
click at [714, 447] on div "Mesa 37" at bounding box center [720, 461] width 54 height 54
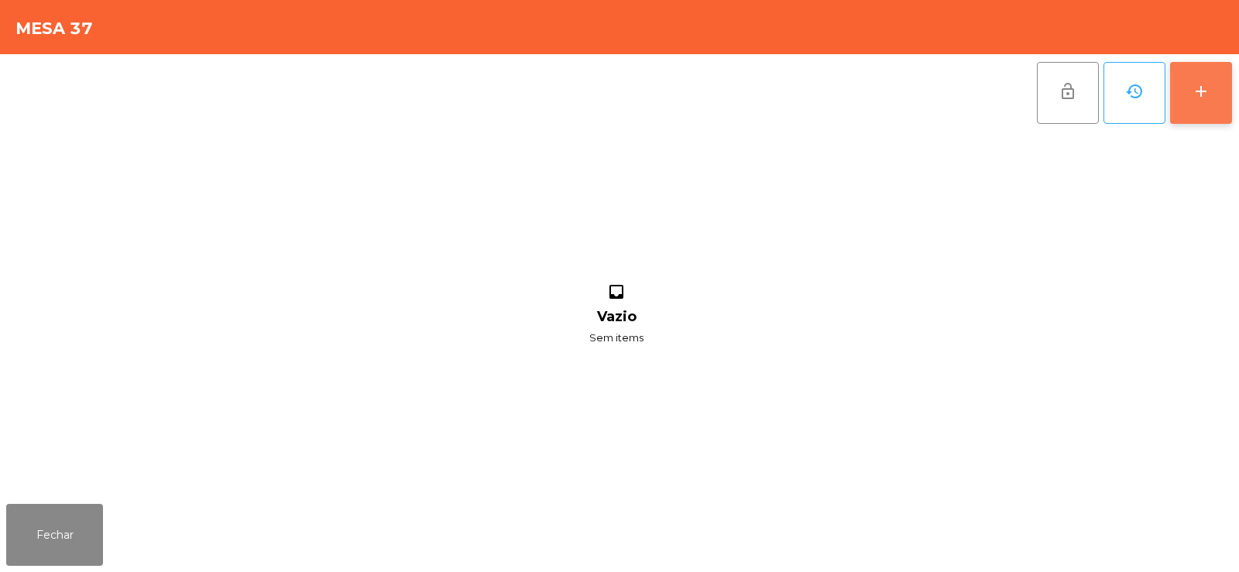
click at [1211, 103] on button "add" at bounding box center [1201, 93] width 62 height 62
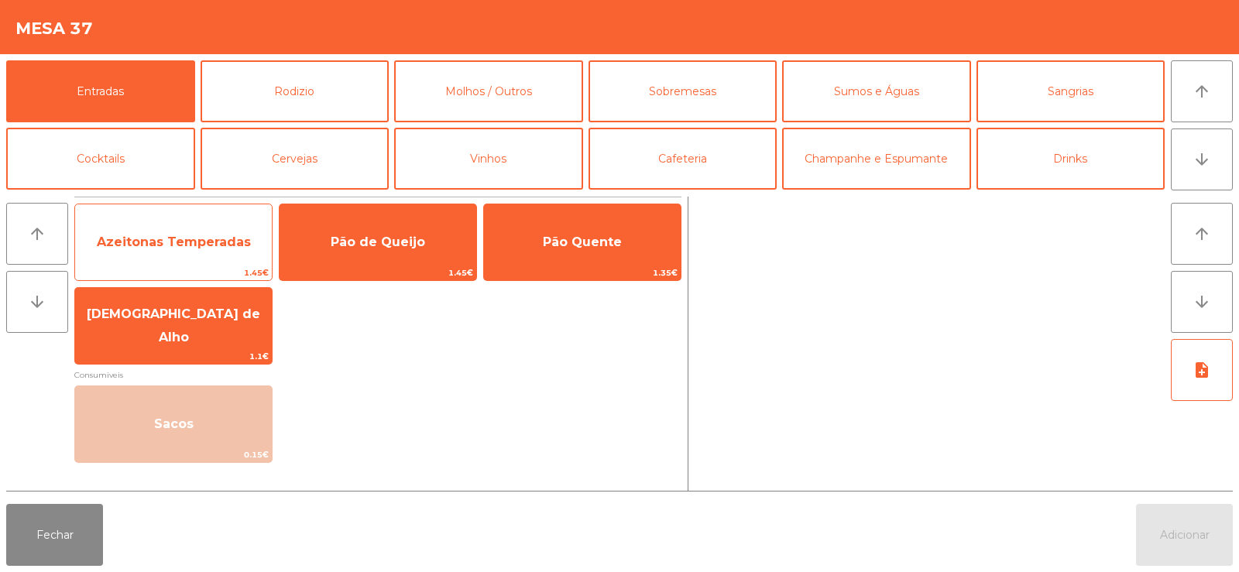
click at [166, 252] on span "Azeitonas Temperadas" at bounding box center [173, 242] width 197 height 42
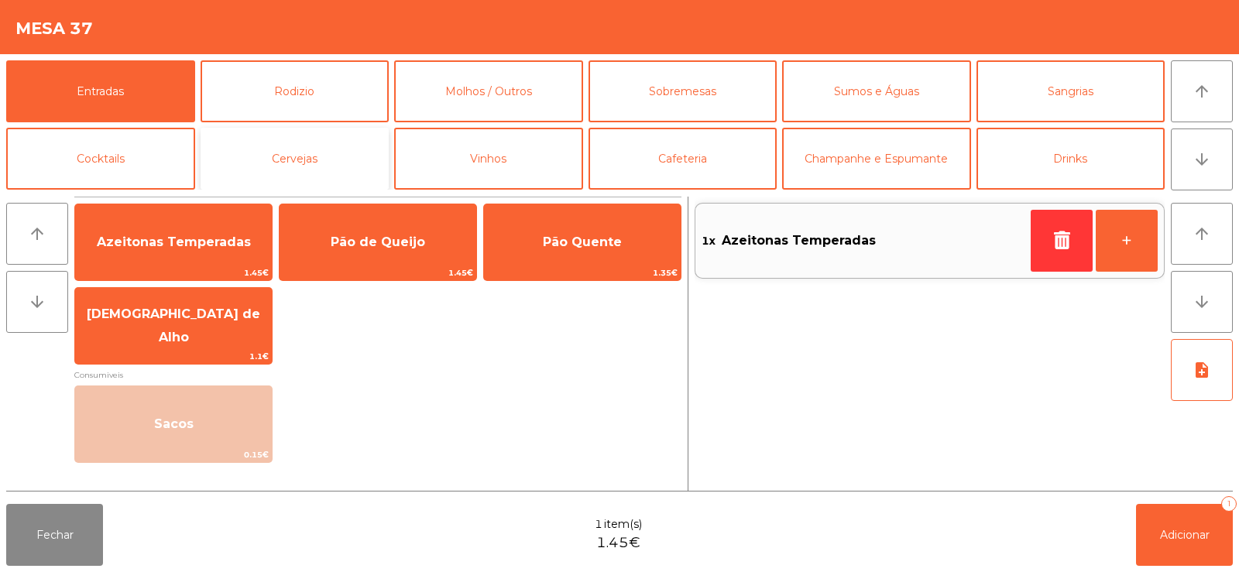
click at [256, 156] on button "Cervejas" at bounding box center [294, 159] width 189 height 62
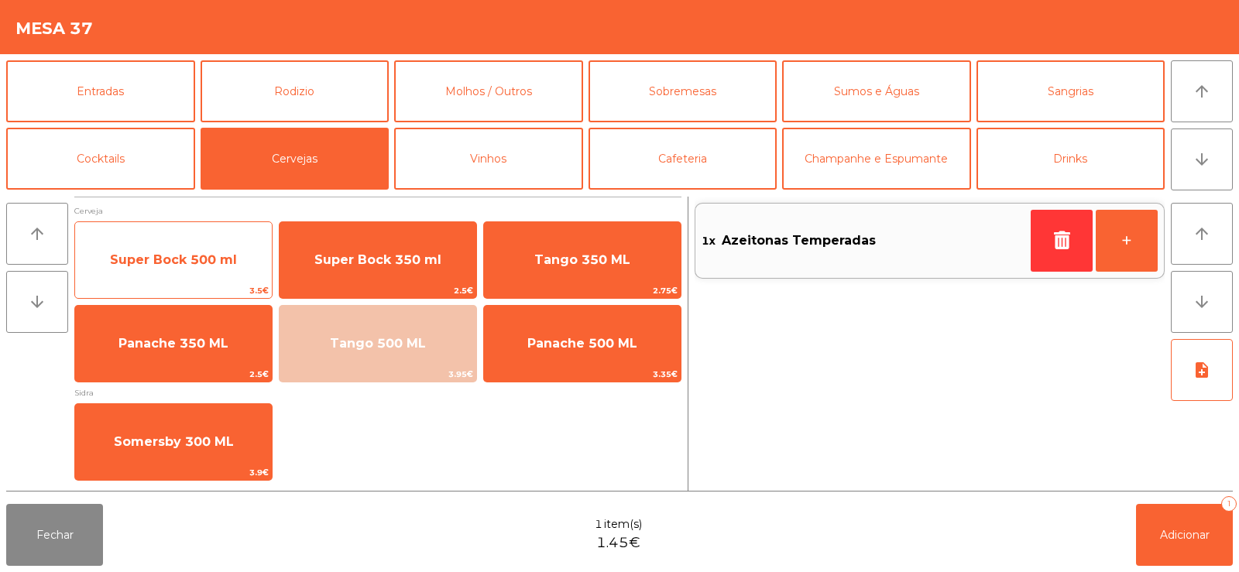
click at [214, 263] on span "Super Bock 500 ml" at bounding box center [173, 259] width 127 height 15
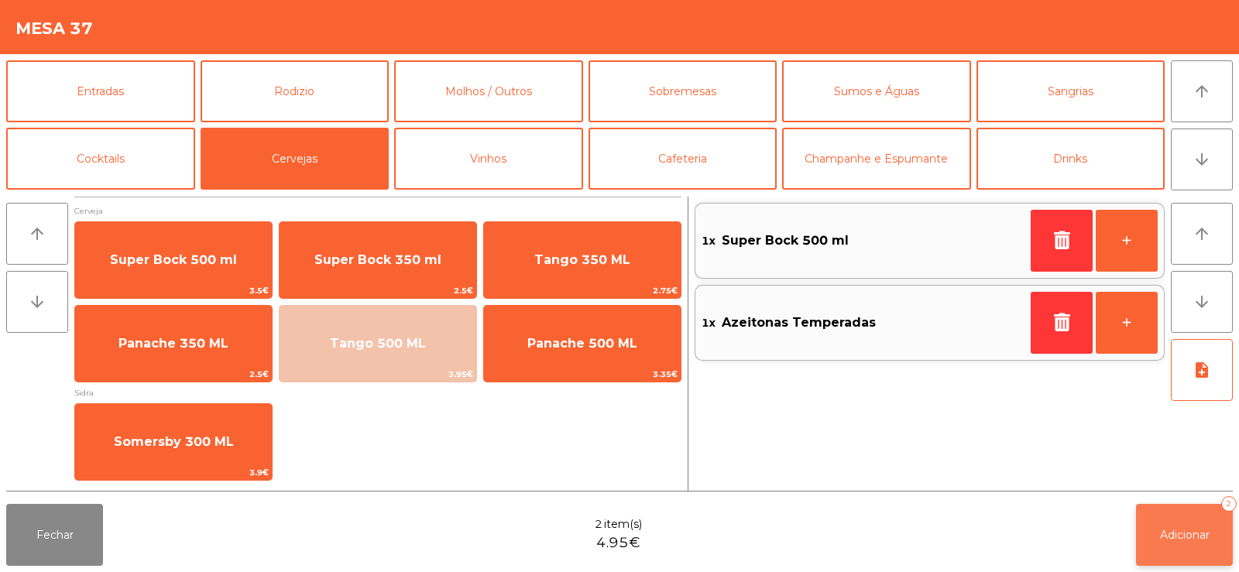
click at [1184, 540] on span "Adicionar" at bounding box center [1185, 535] width 50 height 14
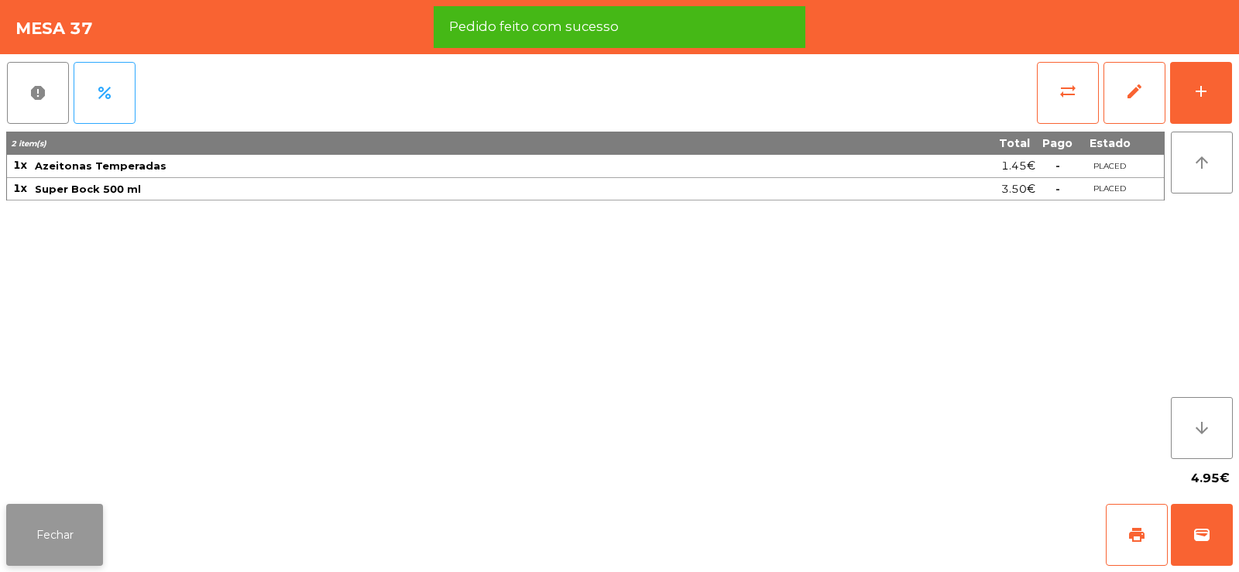
click at [94, 533] on button "Fechar" at bounding box center [54, 535] width 97 height 62
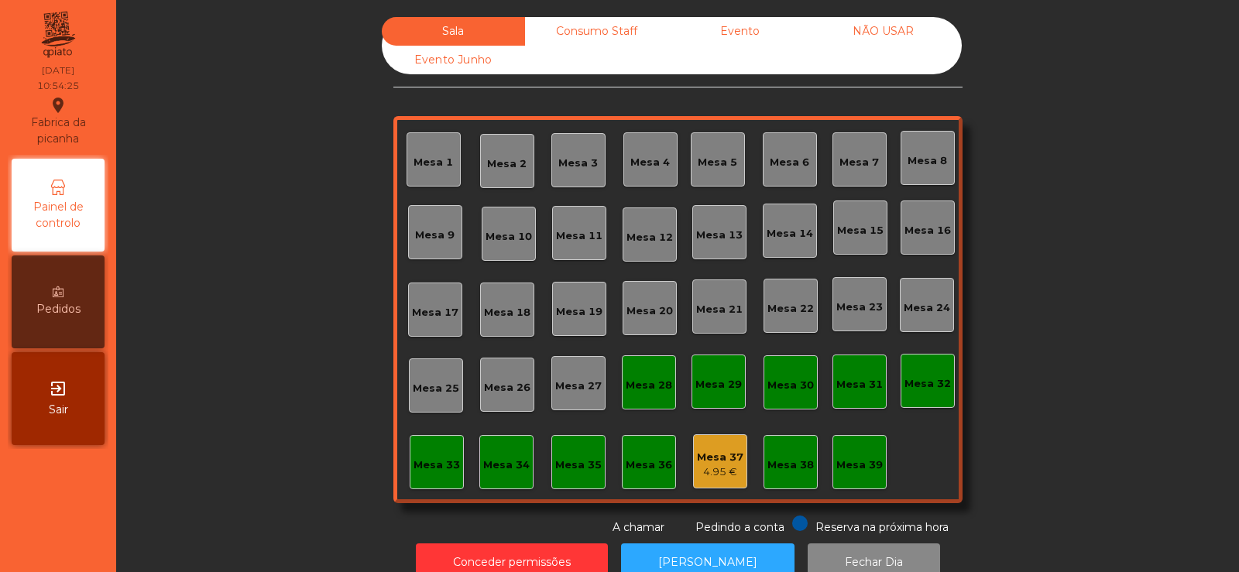
scroll to position [38, 0]
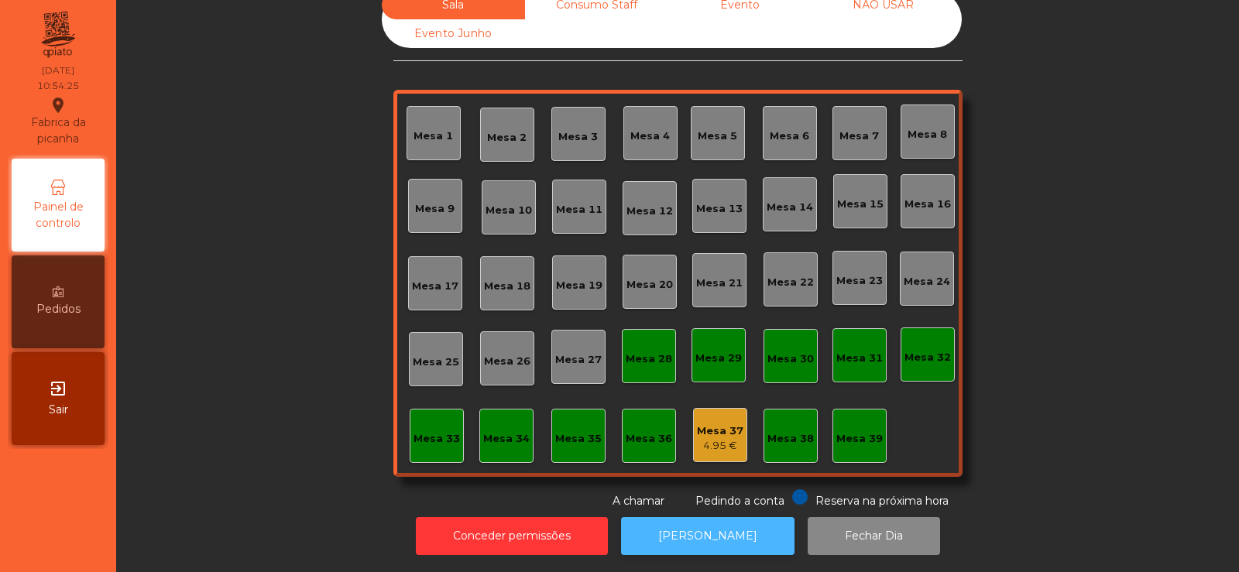
click at [691, 527] on button "[PERSON_NAME]" at bounding box center [707, 536] width 173 height 38
